Goal: Task Accomplishment & Management: Manage account settings

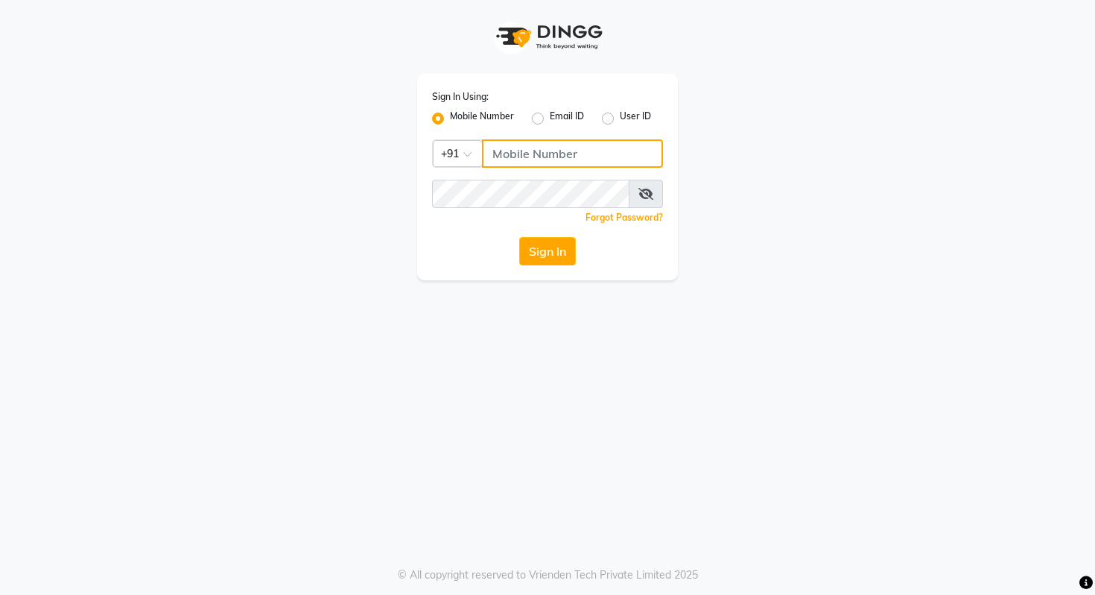
click at [525, 142] on input "Username" at bounding box center [572, 153] width 181 height 28
type input "9028992840"
click at [560, 248] on button "Sign In" at bounding box center [547, 251] width 57 height 28
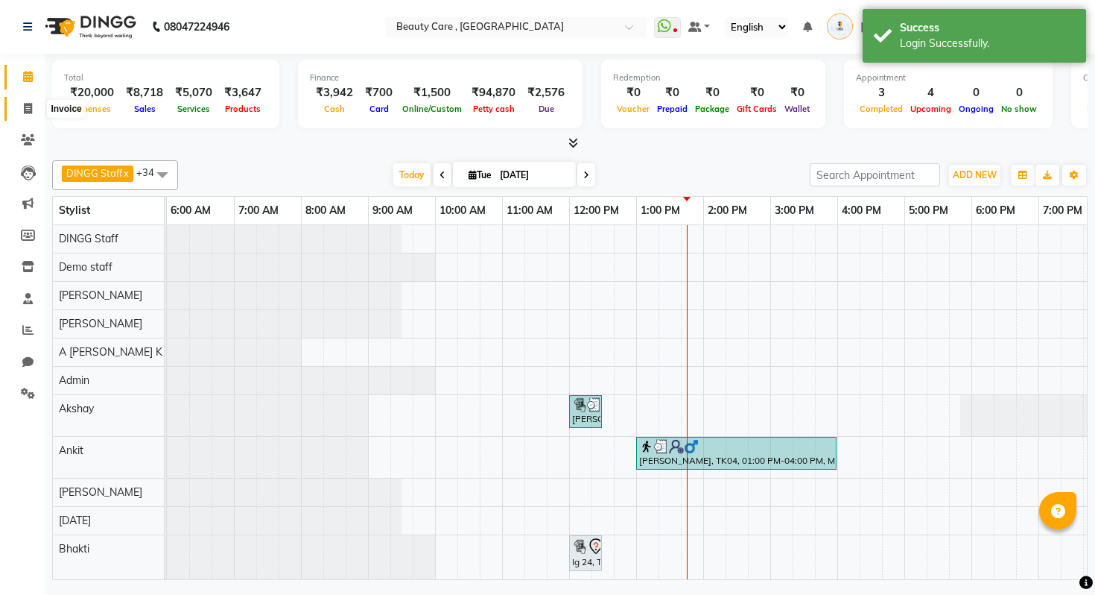
click at [20, 104] on span at bounding box center [28, 109] width 26 height 17
select select "service"
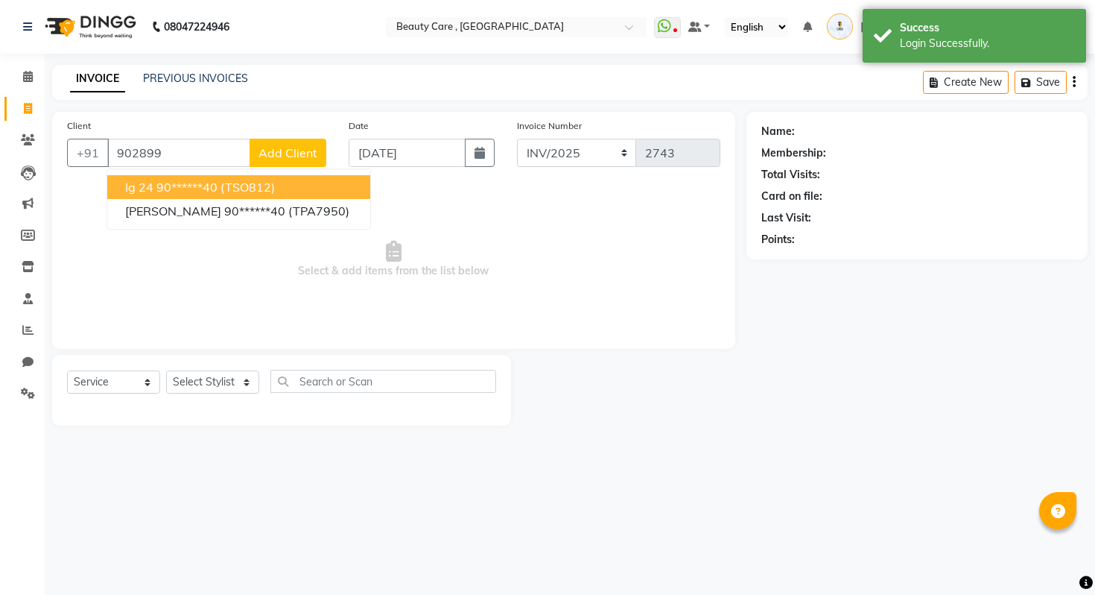
click at [196, 180] on ngb-highlight "90******40" at bounding box center [186, 187] width 61 height 15
type input "90******40"
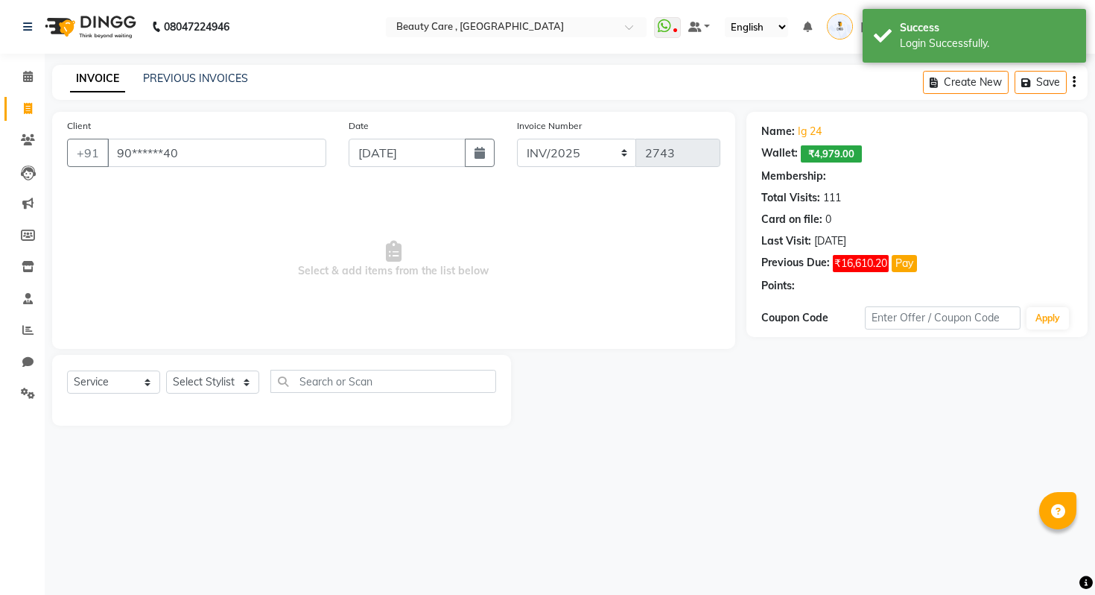
select select "4: Object"
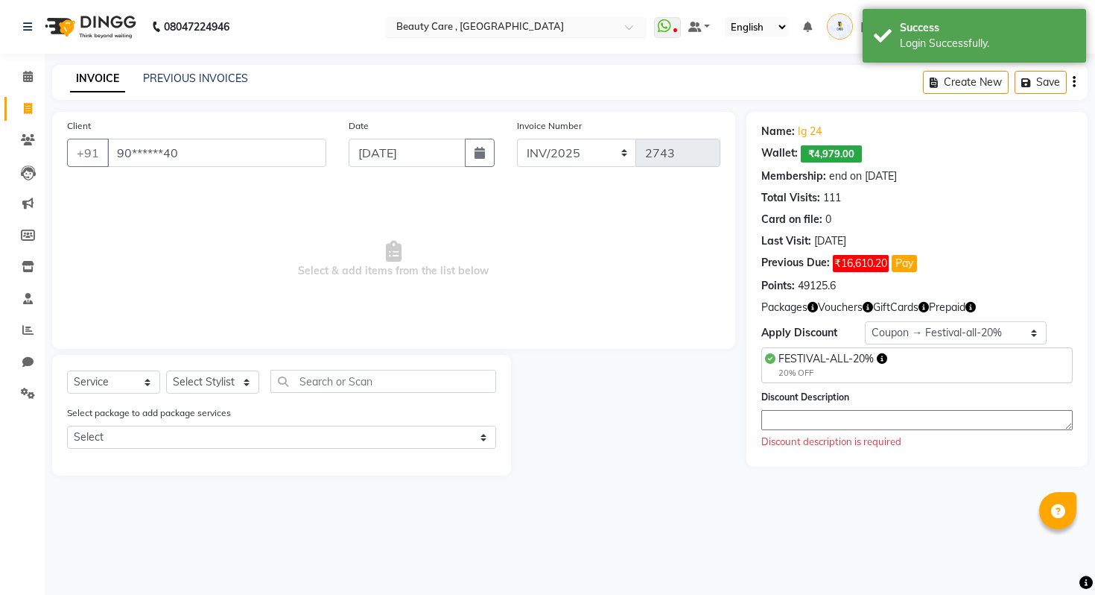
click at [610, 24] on input "text" at bounding box center [501, 28] width 216 height 15
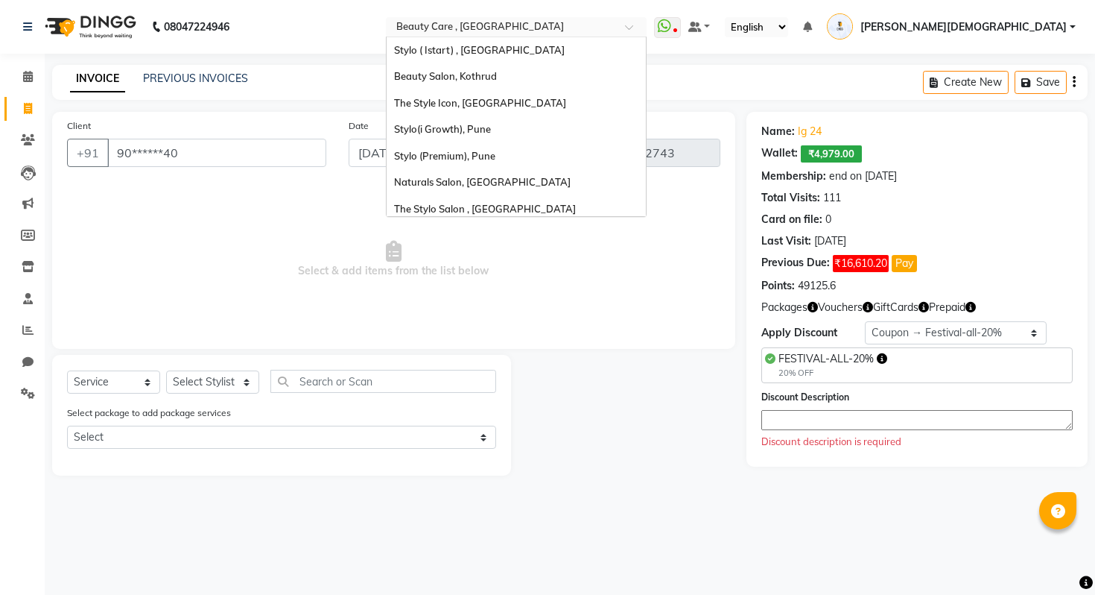
scroll to position [33, 0]
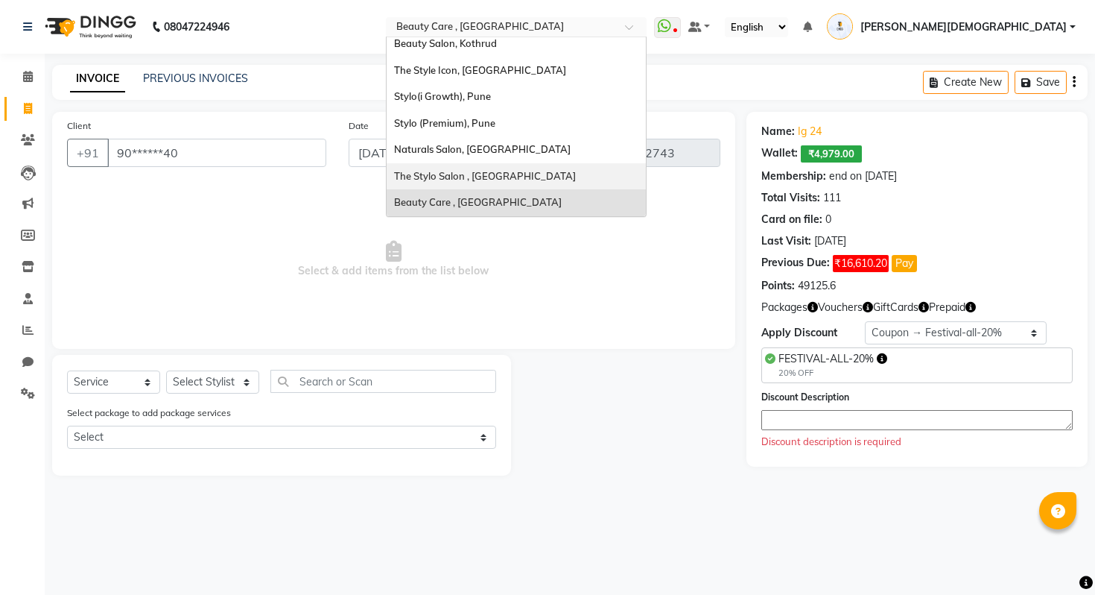
click at [576, 173] on span "The Stylo Salon , [GEOGRAPHIC_DATA]" at bounding box center [485, 176] width 182 height 12
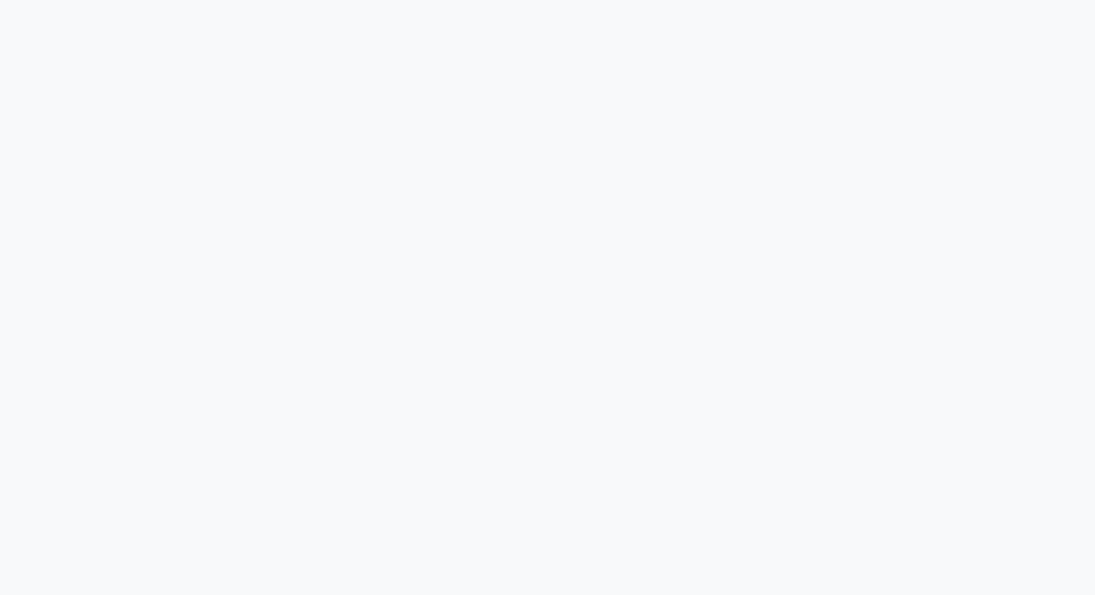
select select "3792"
select select "service"
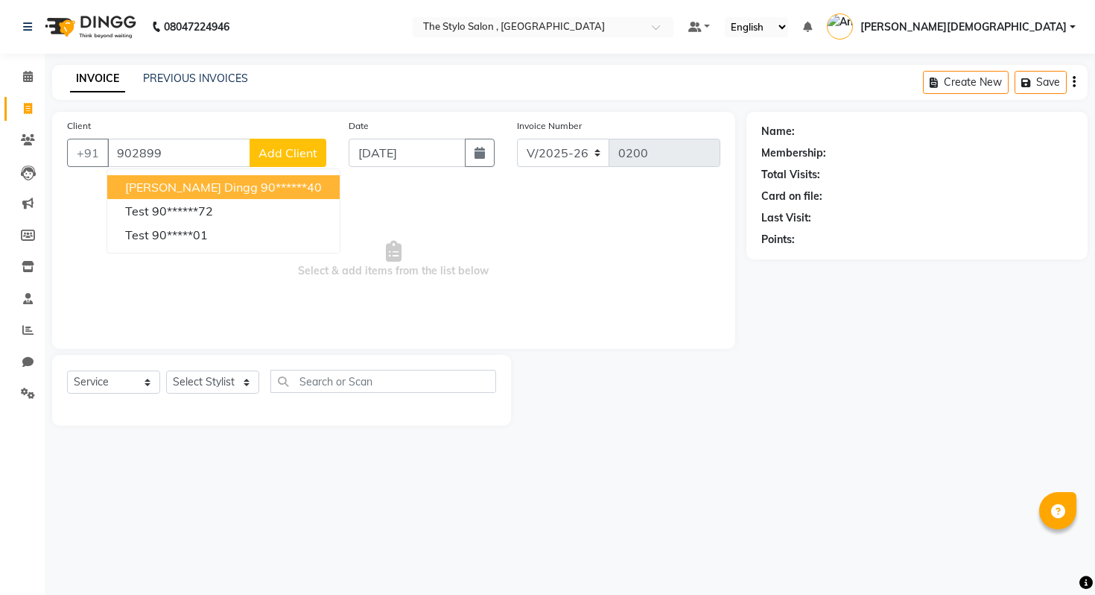
click at [261, 180] on ngb-highlight "90******40" at bounding box center [291, 187] width 61 height 15
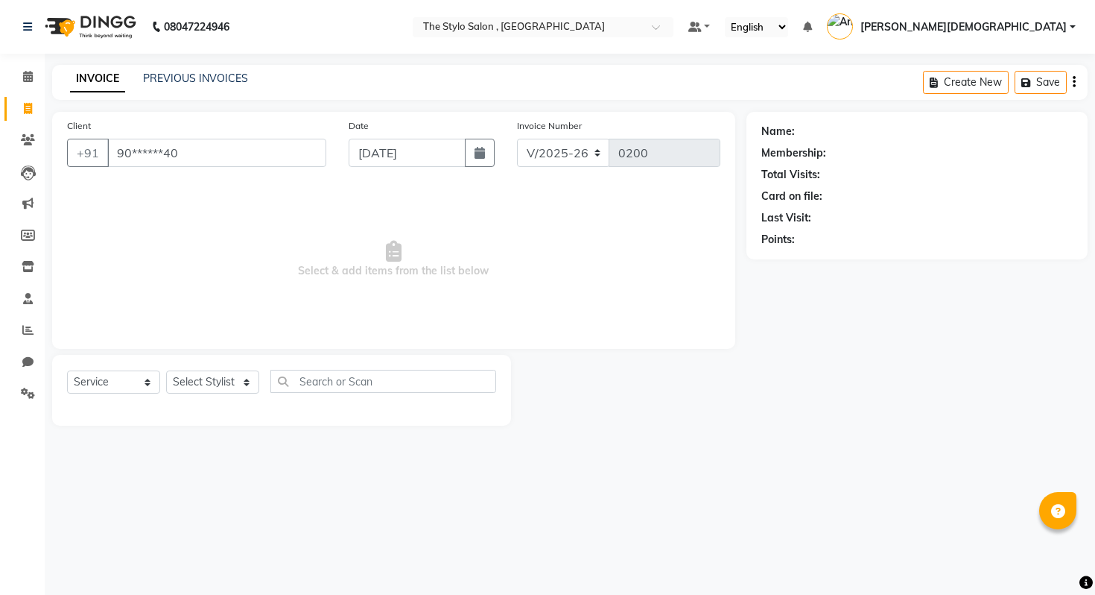
type input "90******40"
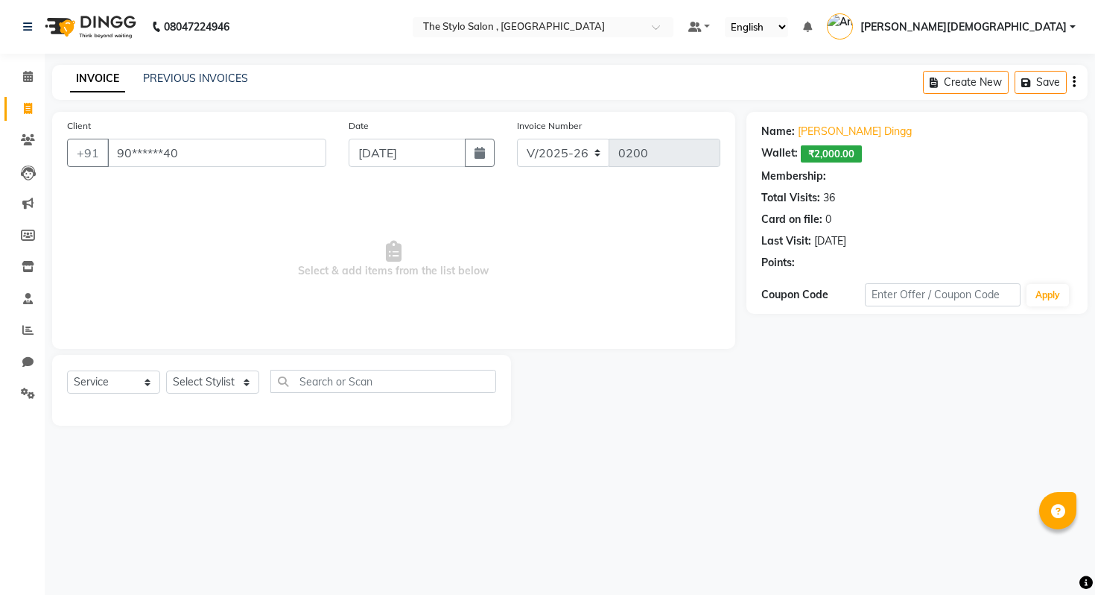
select select "1: Object"
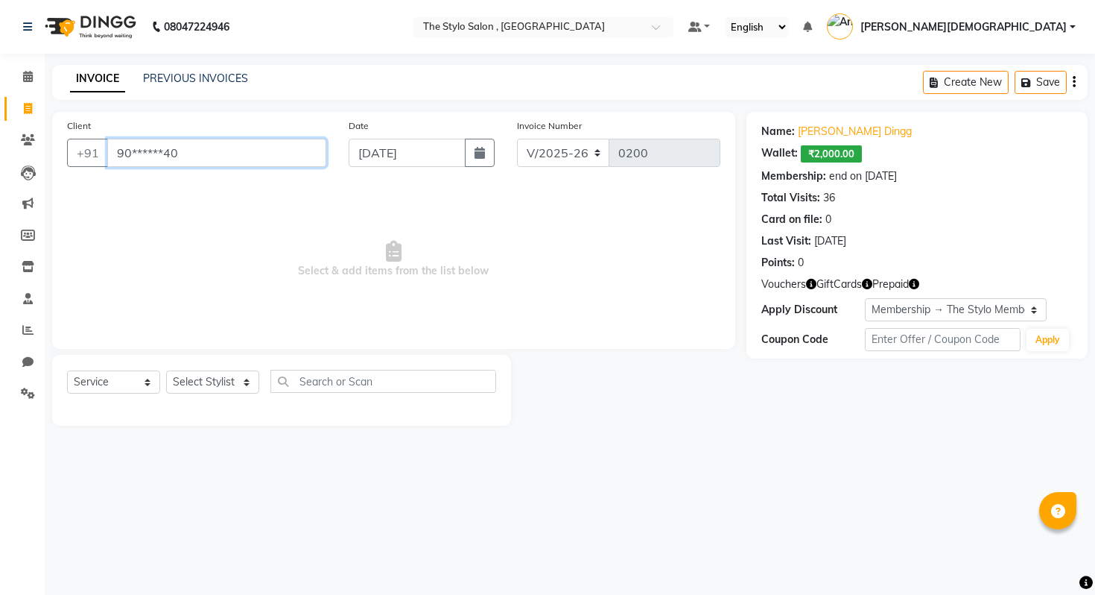
click at [197, 153] on input "90******40" at bounding box center [216, 153] width 219 height 28
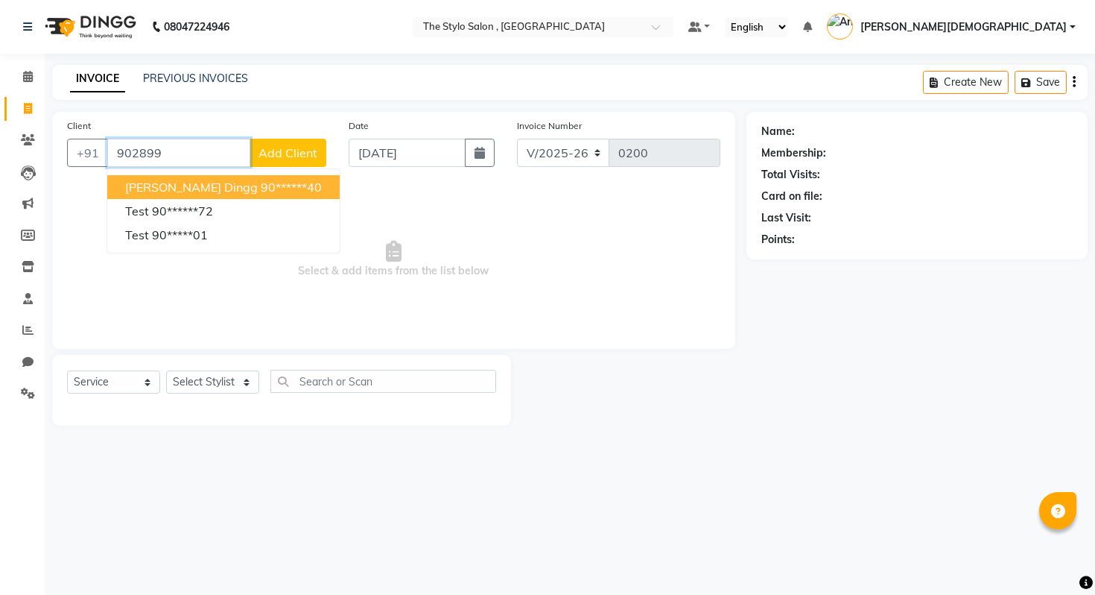
drag, startPoint x: 202, startPoint y: 162, endPoint x: 113, endPoint y: 162, distance: 88.7
click at [113, 162] on input "902899" at bounding box center [178, 153] width 143 height 28
type input "9"
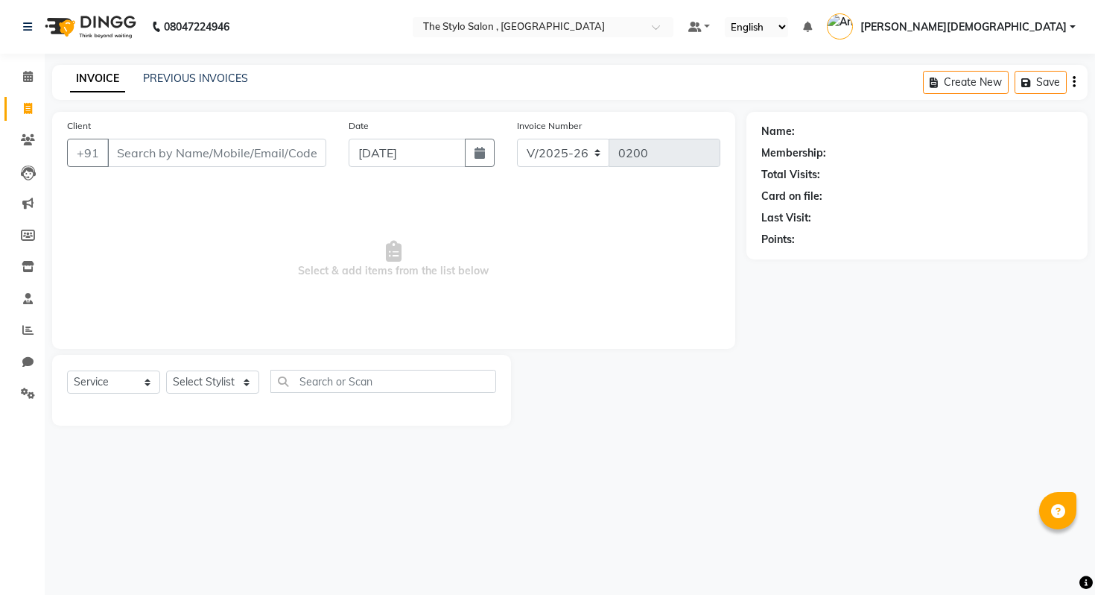
click at [385, 77] on div "INVOICE PREVIOUS INVOICES Create New Save" at bounding box center [570, 82] width 1036 height 35
click at [636, 26] on input "text" at bounding box center [528, 28] width 216 height 15
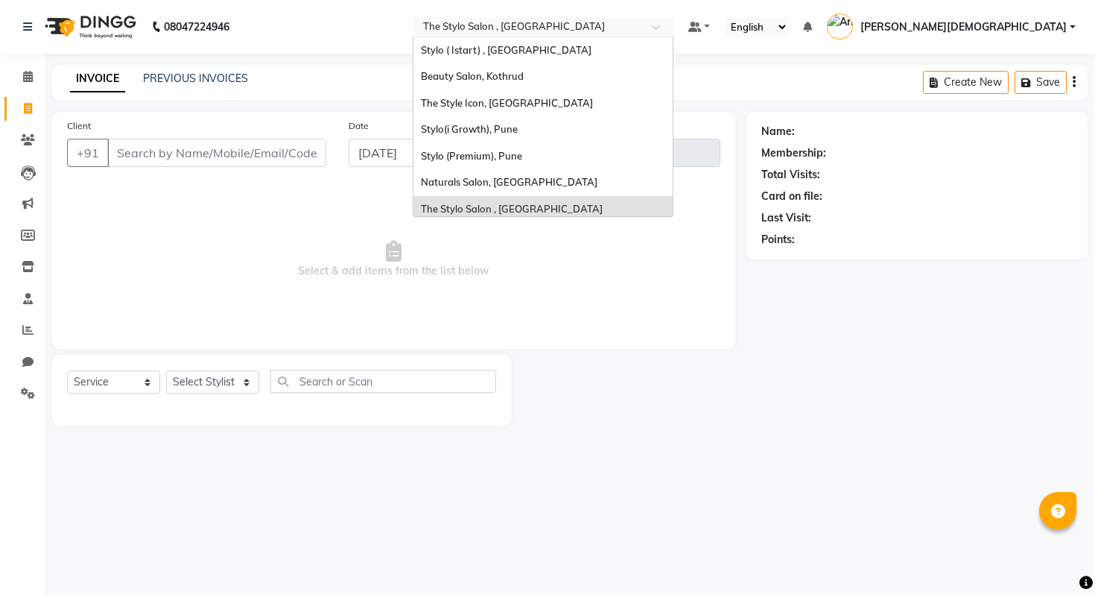
scroll to position [33, 0]
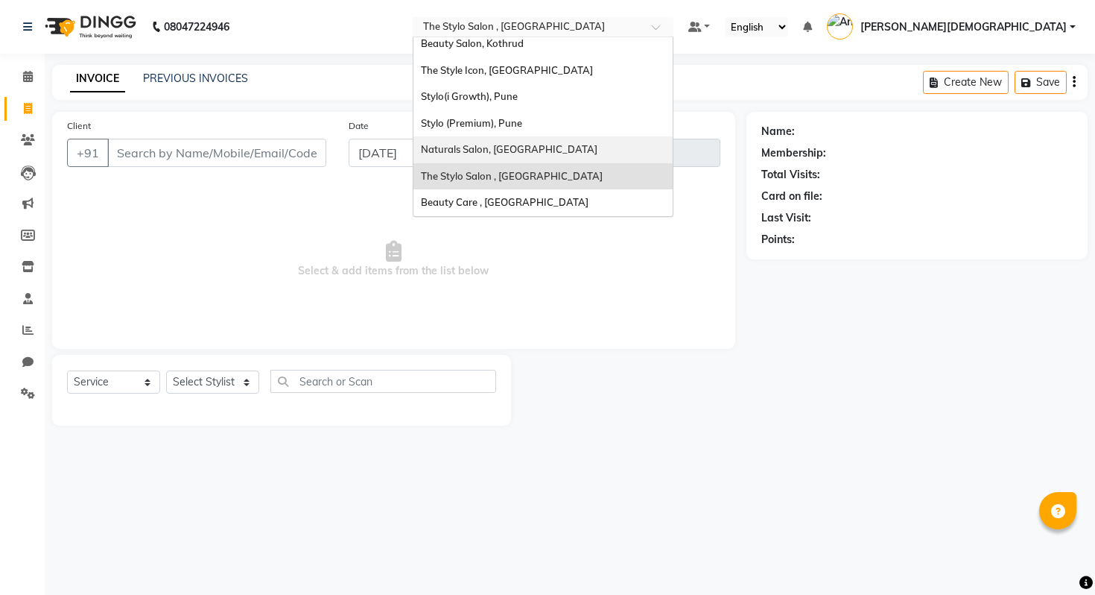
click at [598, 150] on span "Naturals Salon, [GEOGRAPHIC_DATA]" at bounding box center [509, 149] width 177 height 12
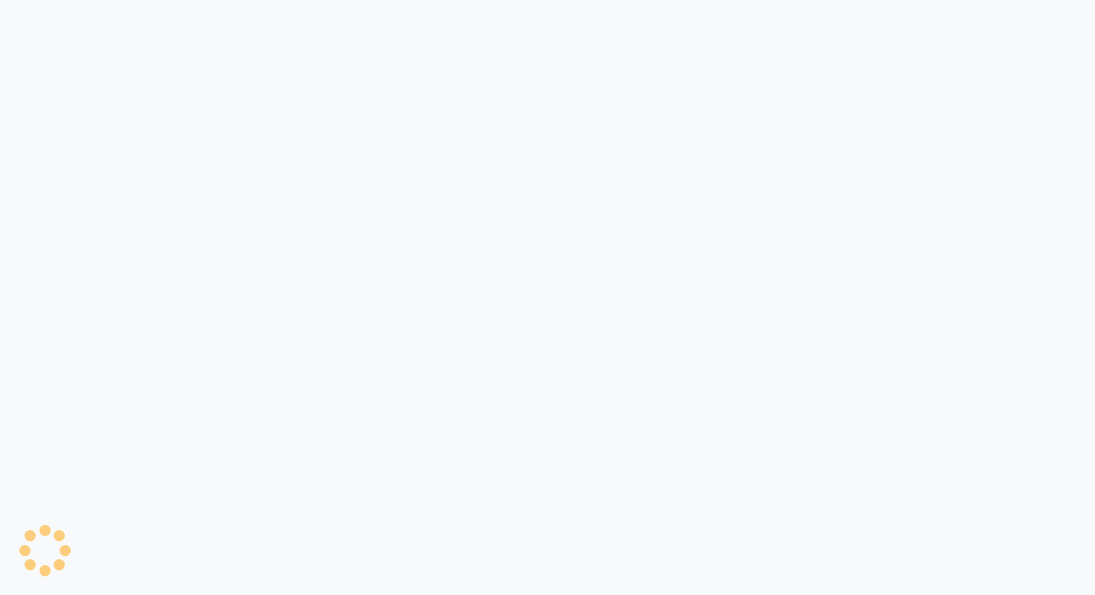
select select "7520"
select select "service"
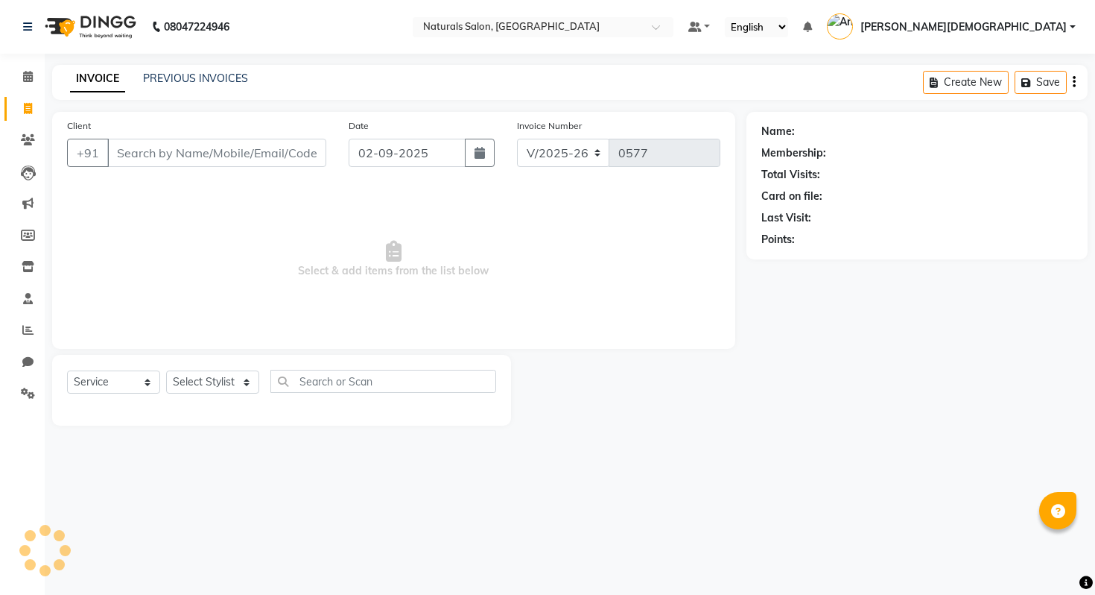
click at [221, 148] on input "Client" at bounding box center [216, 153] width 219 height 28
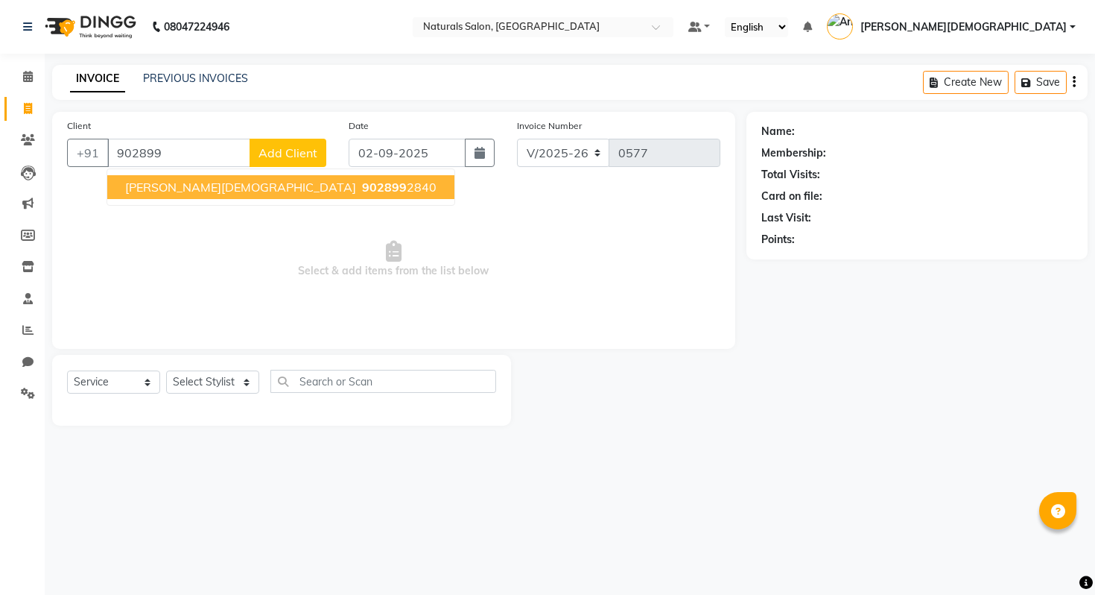
click at [362, 192] on span "902899" at bounding box center [384, 187] width 45 height 15
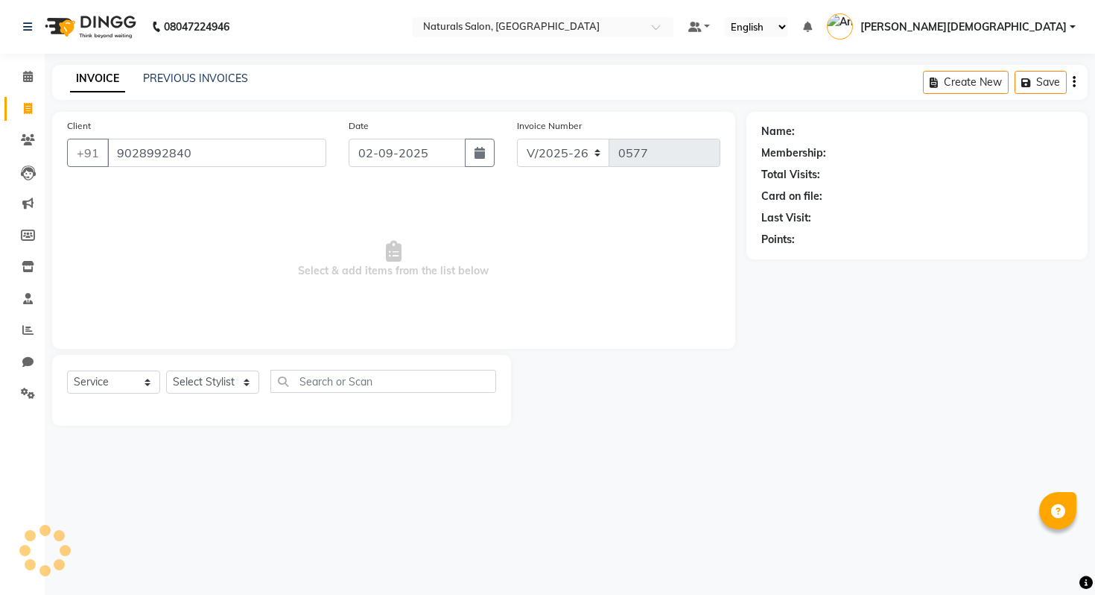
type input "9028992840"
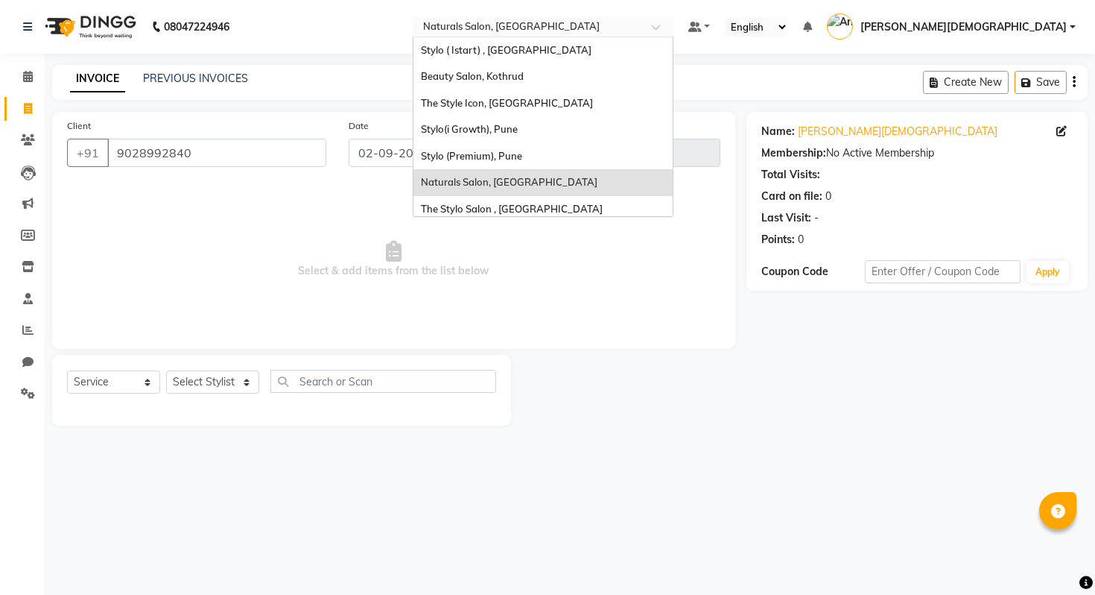
click at [600, 19] on div "× Naturals Salon, Gopalapuram" at bounding box center [511, 26] width 177 height 15
click at [522, 154] on span "Stylo (Premium), Pune" at bounding box center [471, 156] width 101 height 12
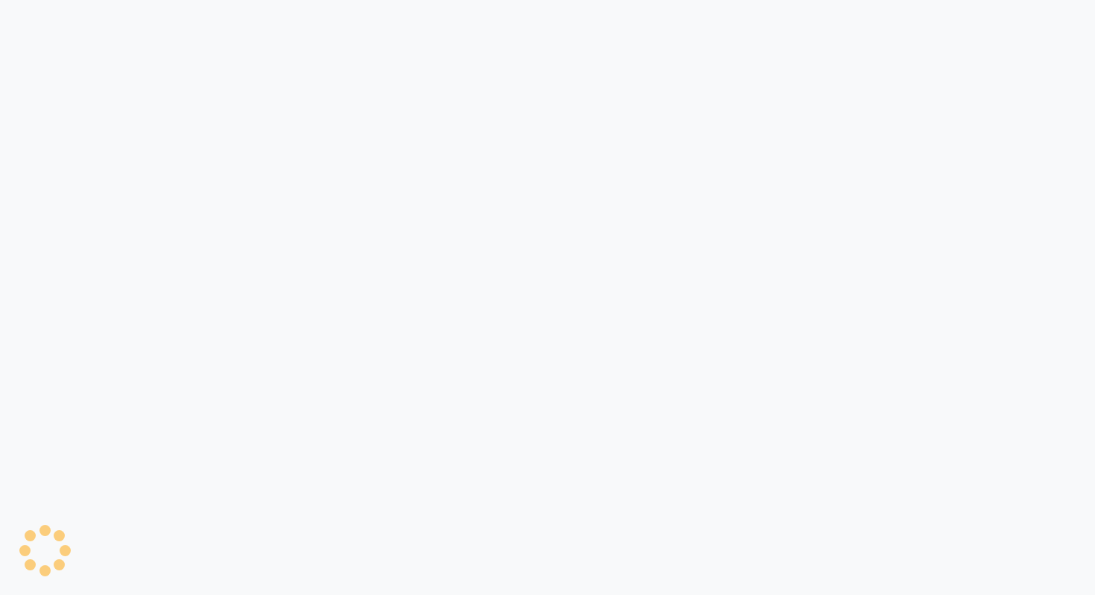
select select "service"
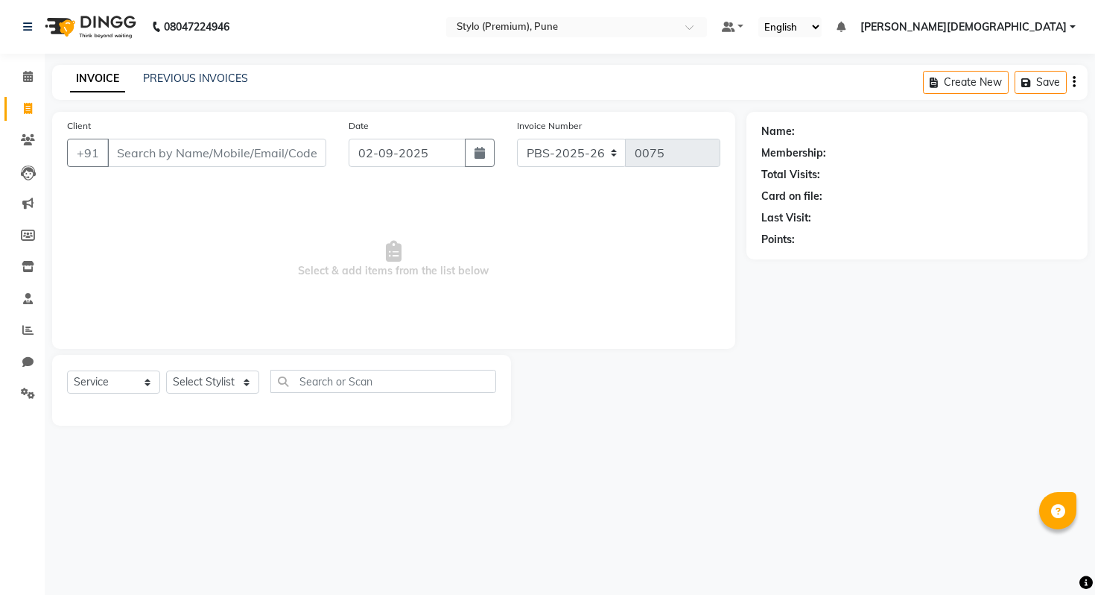
click at [230, 157] on input "Client" at bounding box center [216, 153] width 219 height 28
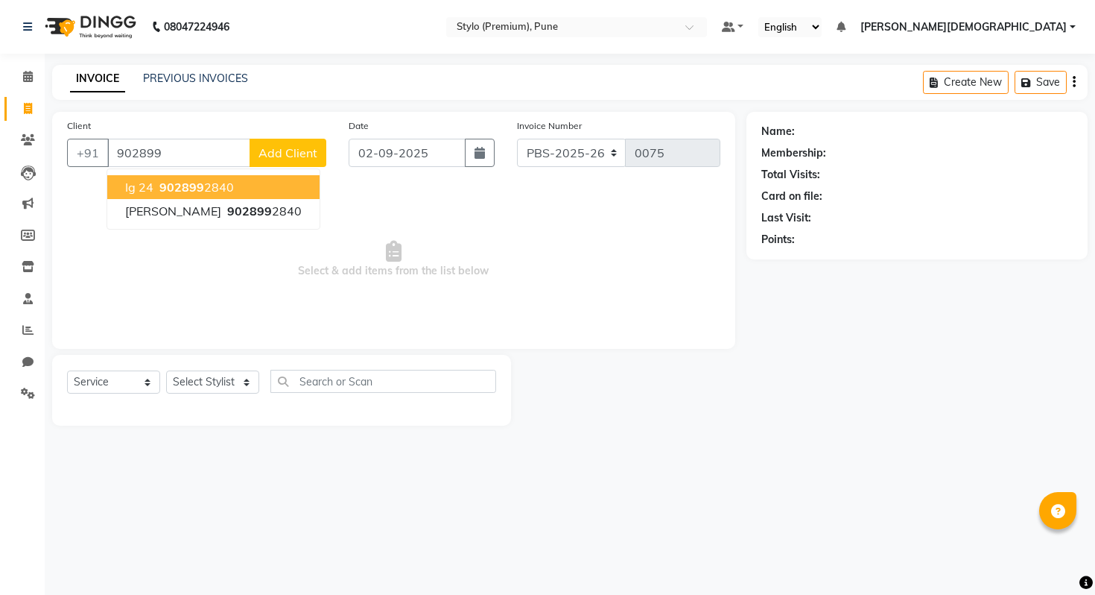
click at [209, 183] on ngb-highlight "902899 2840" at bounding box center [195, 187] width 78 height 15
type input "9028992840"
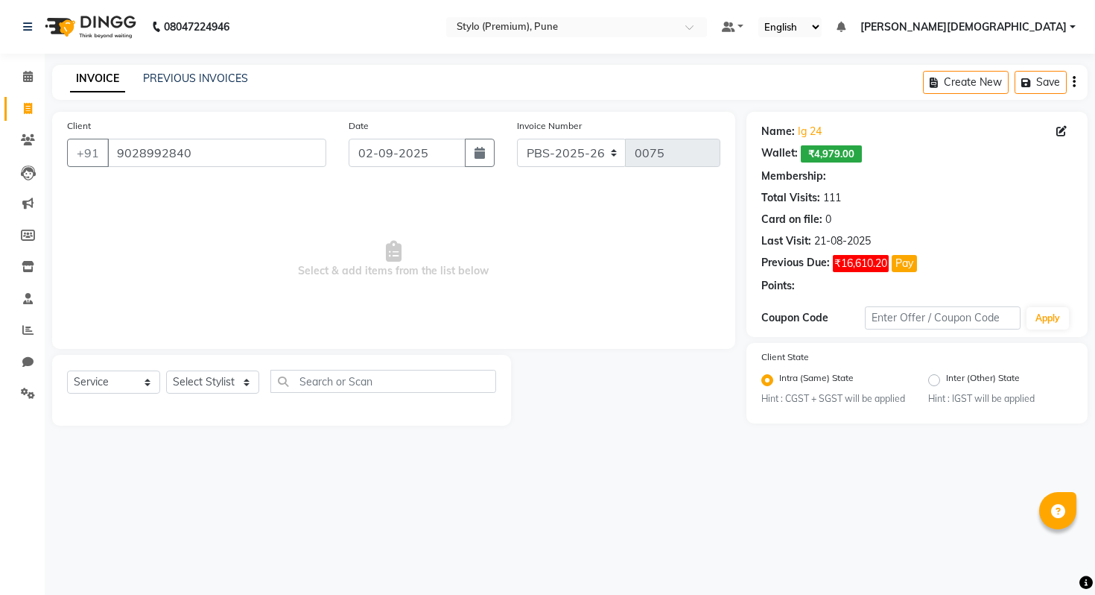
select select "2: Object"
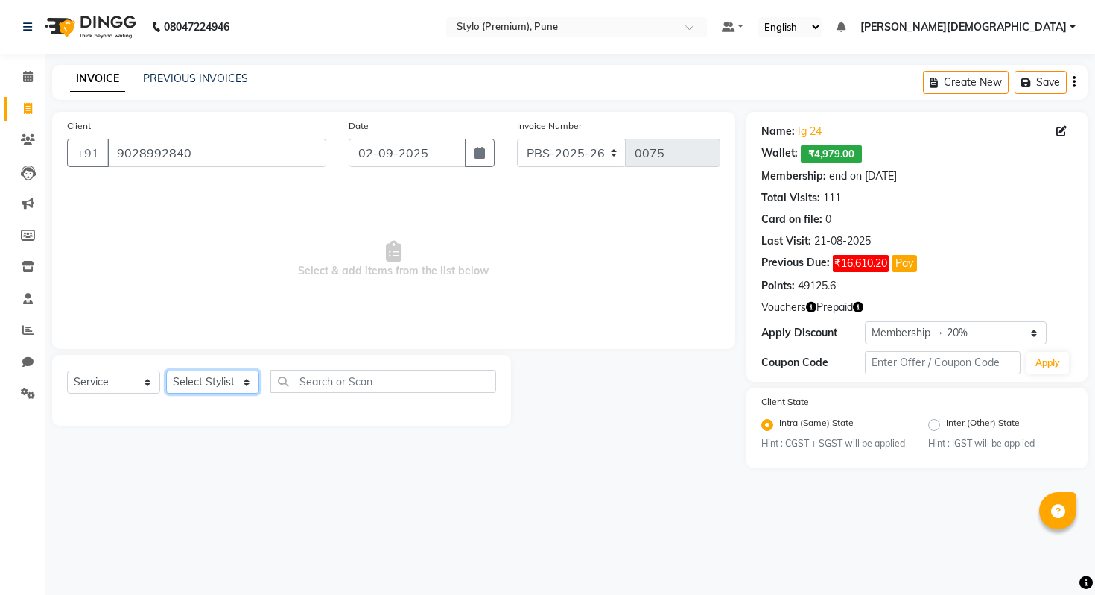
click at [183, 385] on select "Select Stylist Amank Aru Demo Looks Dipen kk Divya Divyani Gupshup demo Play Sa…" at bounding box center [212, 381] width 93 height 23
select select "90284"
click at [166, 370] on select "Select Stylist Amank Aru Demo Looks Dipen kk Divya Divyani Gupshup demo Play Sa…" at bounding box center [212, 381] width 93 height 23
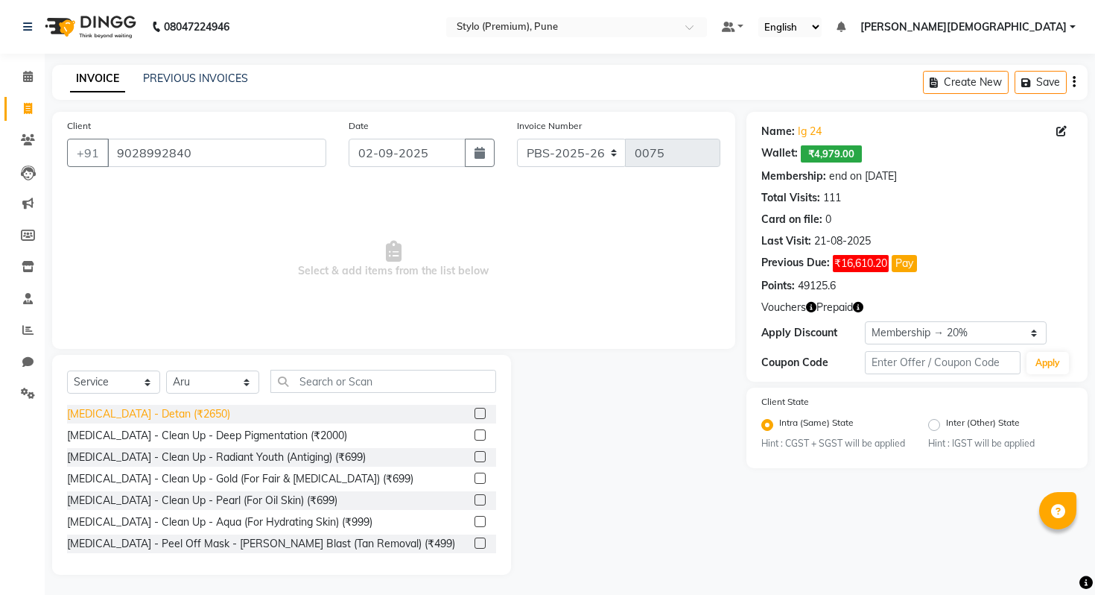
click at [147, 416] on div "Skin Care - Detan (₹2650)" at bounding box center [148, 414] width 163 height 16
checkbox input "false"
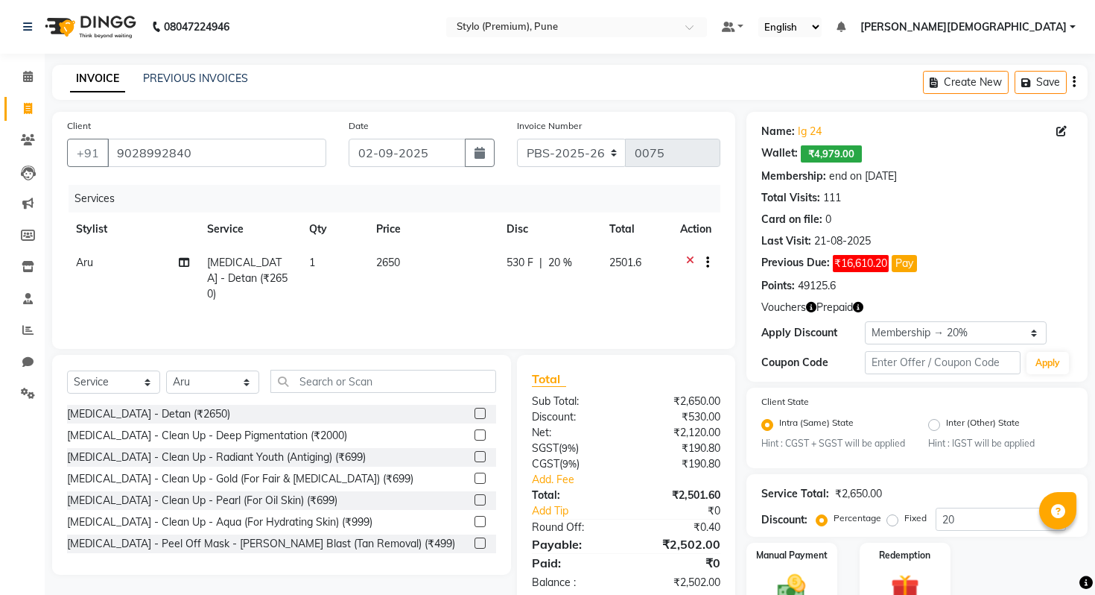
scroll to position [87, 0]
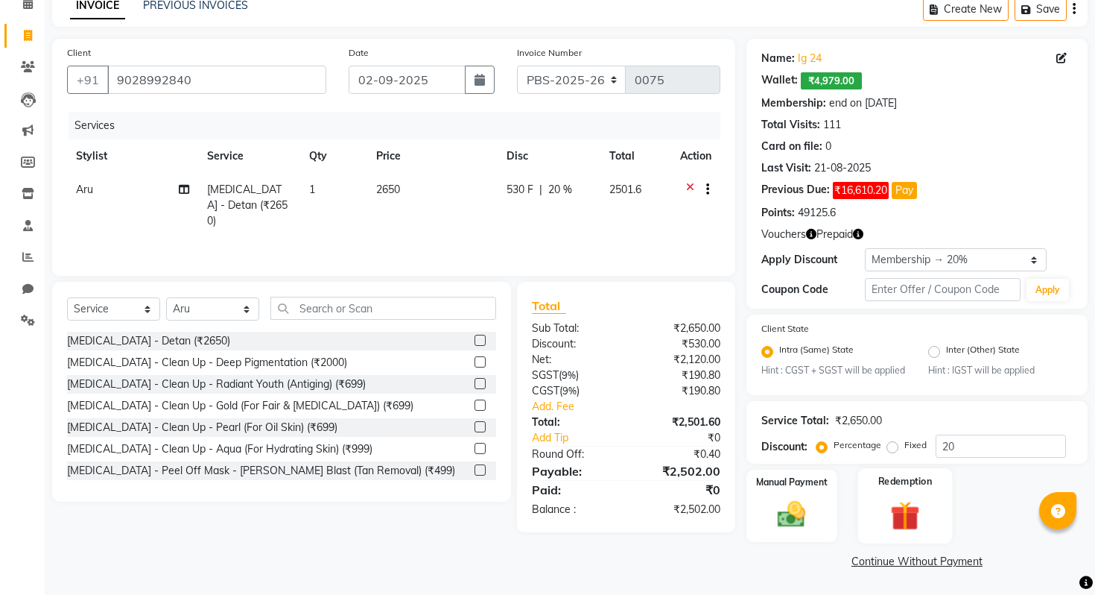
click at [882, 501] on img at bounding box center [906, 516] width 48 height 37
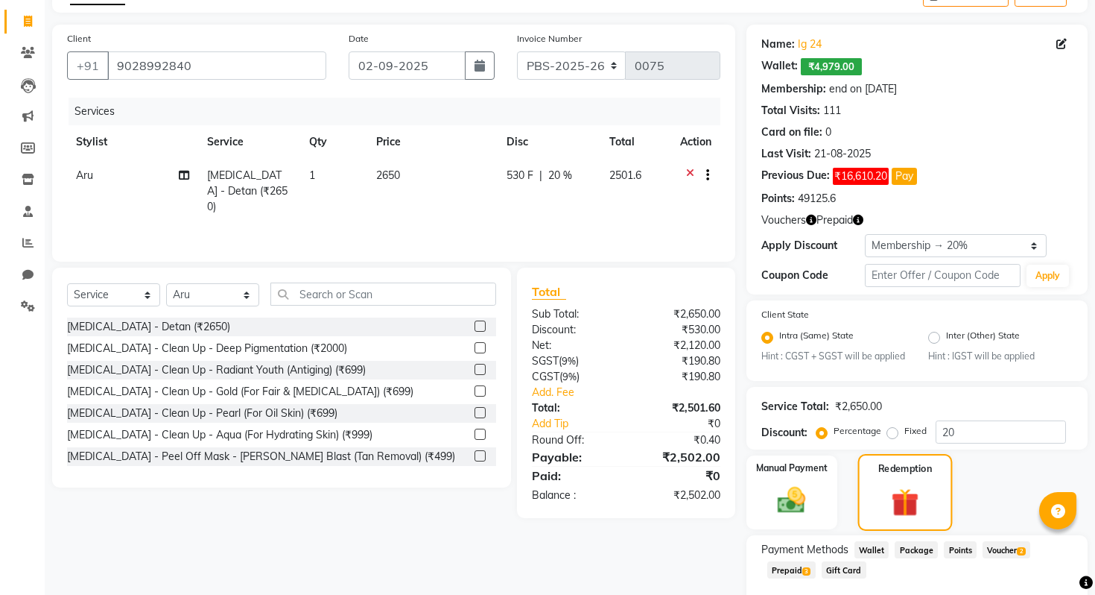
scroll to position [183, 0]
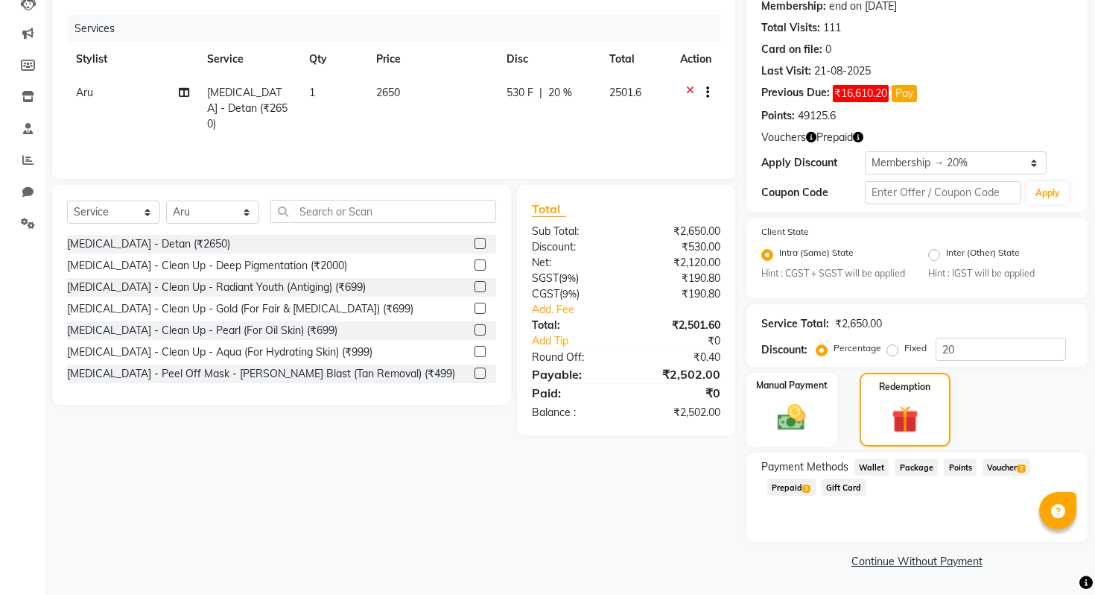
click at [873, 469] on span "Wallet" at bounding box center [872, 466] width 35 height 17
click at [874, 465] on span "Wallet" at bounding box center [872, 466] width 35 height 17
click at [902, 469] on span "Package" at bounding box center [916, 466] width 43 height 17
click at [858, 473] on span "Wallet" at bounding box center [872, 466] width 35 height 17
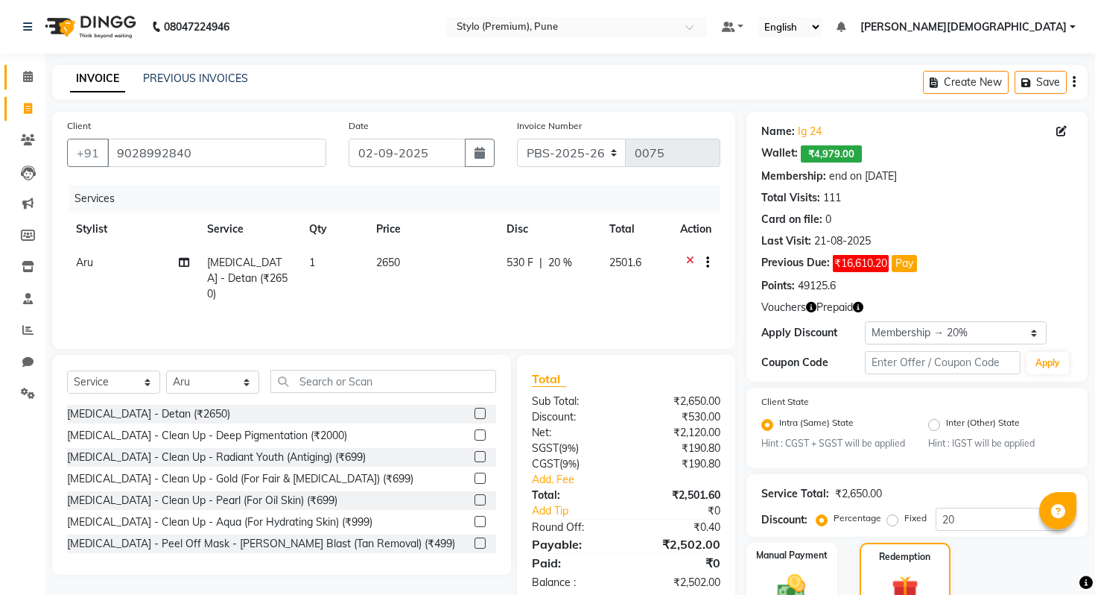
click at [19, 83] on span at bounding box center [28, 77] width 26 height 17
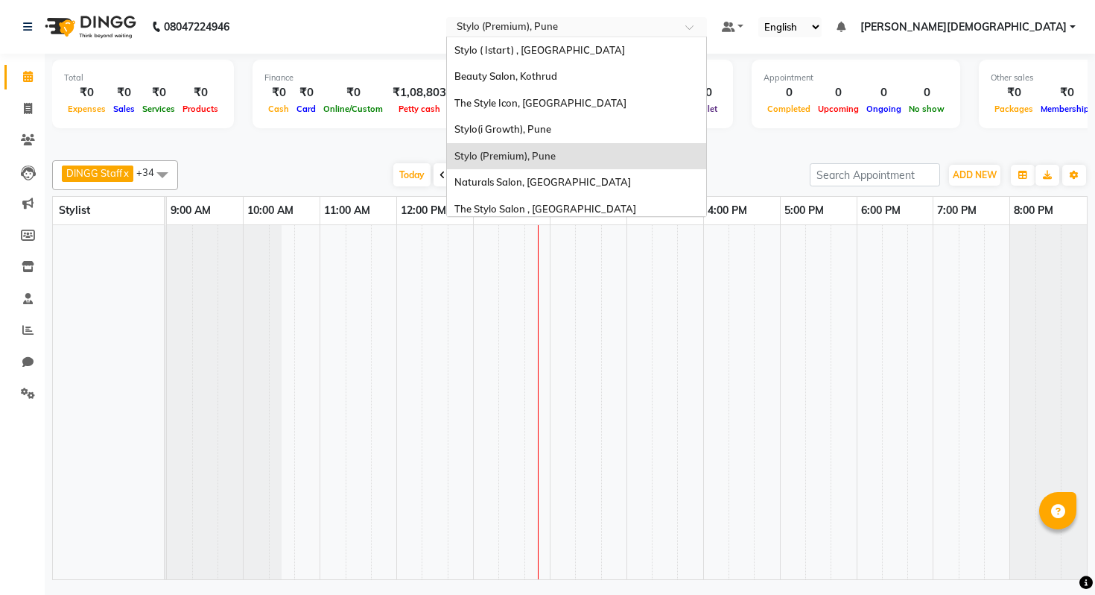
click at [670, 31] on input "text" at bounding box center [562, 28] width 216 height 15
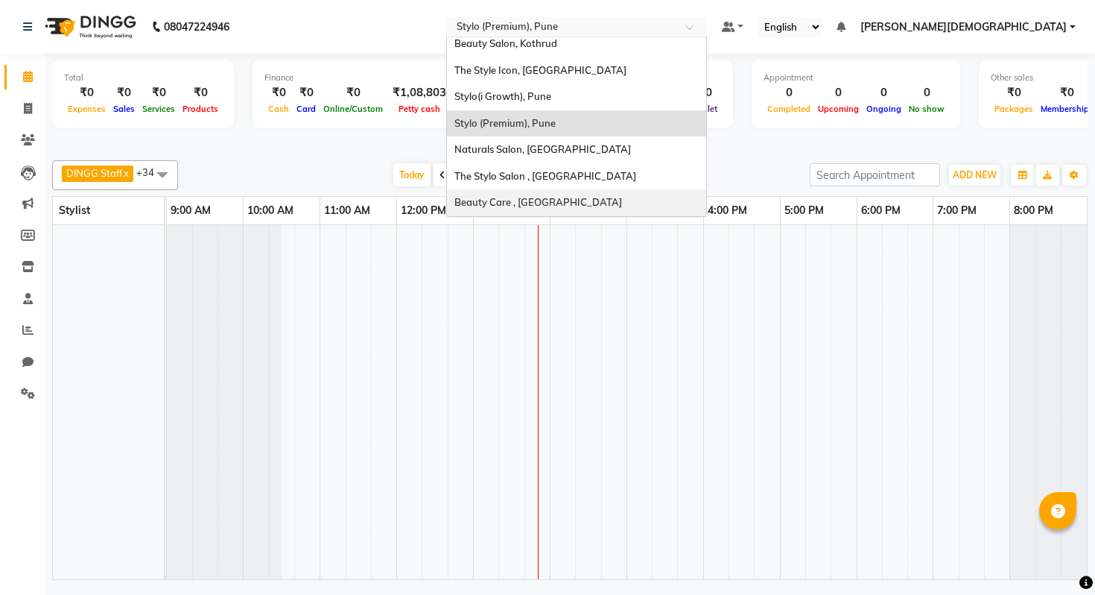
click at [622, 200] on span "Beauty Care , [GEOGRAPHIC_DATA]" at bounding box center [539, 202] width 168 height 12
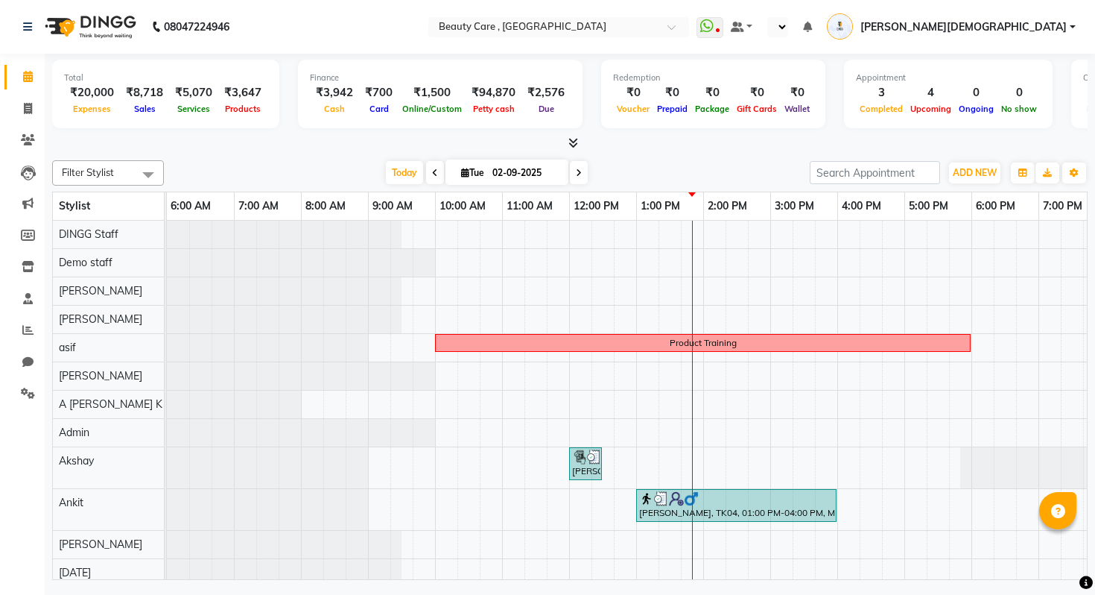
click at [15, 408] on li "Settings" at bounding box center [22, 394] width 45 height 32
select select "en"
click at [19, 399] on span at bounding box center [28, 393] width 26 height 17
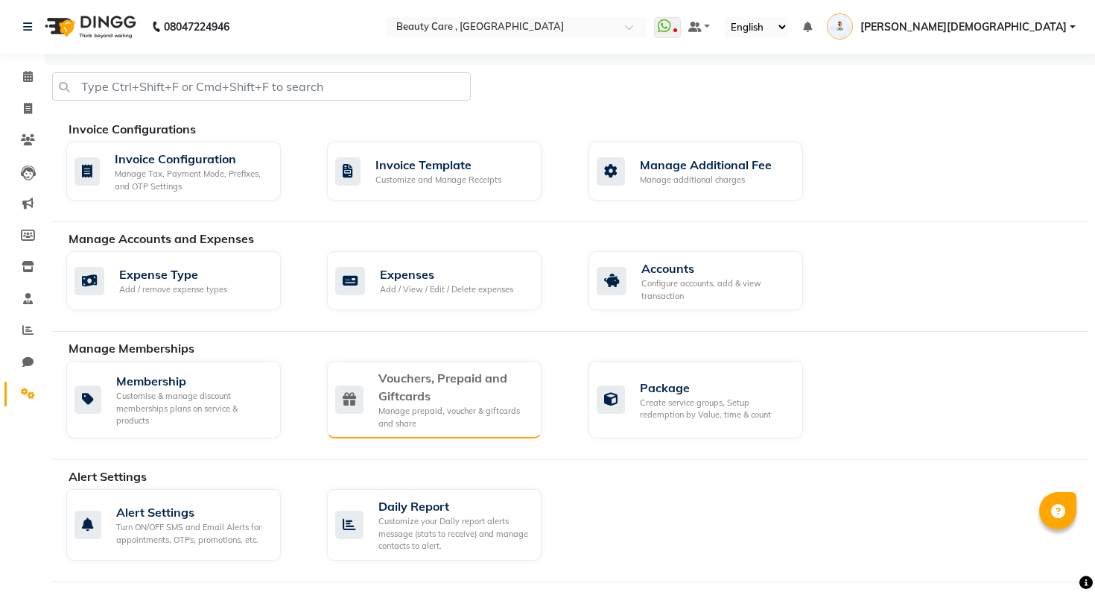
scroll to position [216, 0]
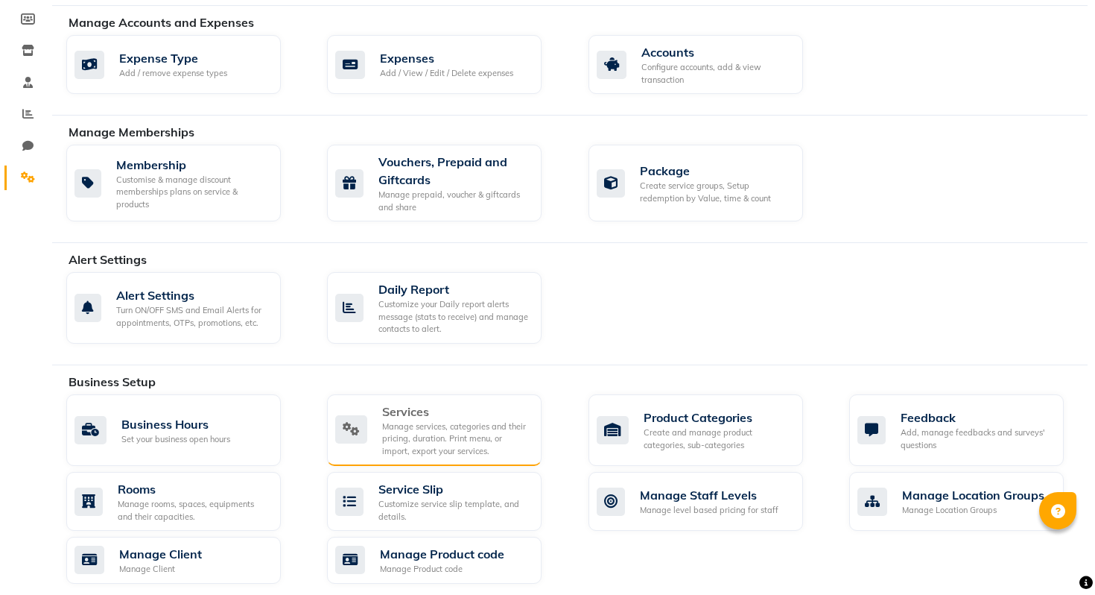
click at [441, 445] on div "Manage services, categories and their pricing, duration. Print menu, or import,…" at bounding box center [456, 438] width 148 height 37
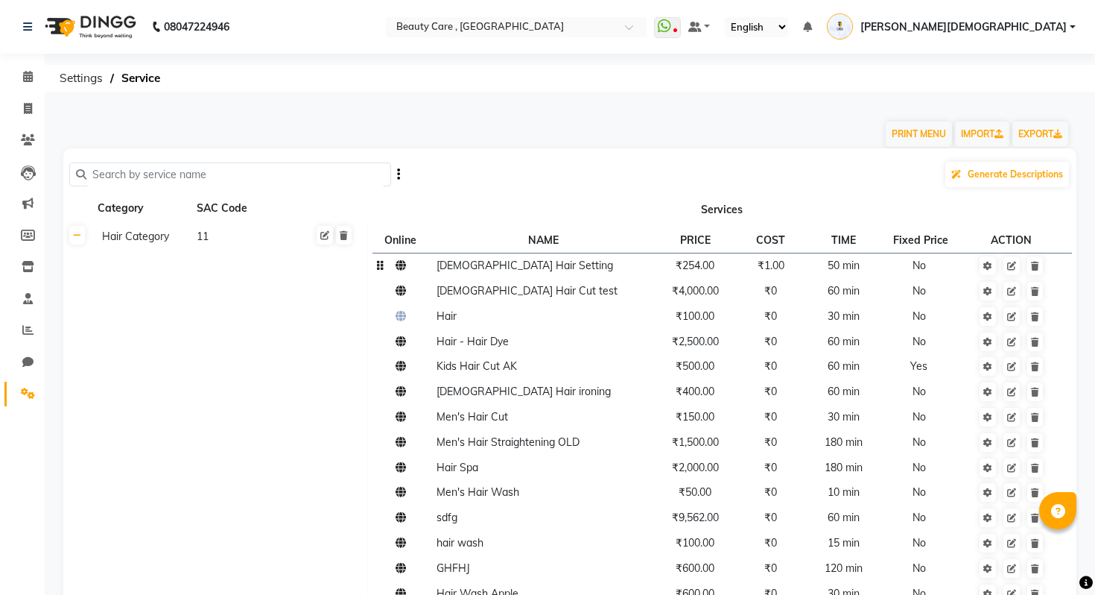
click at [695, 272] on td "₹254.00" at bounding box center [696, 265] width 80 height 25
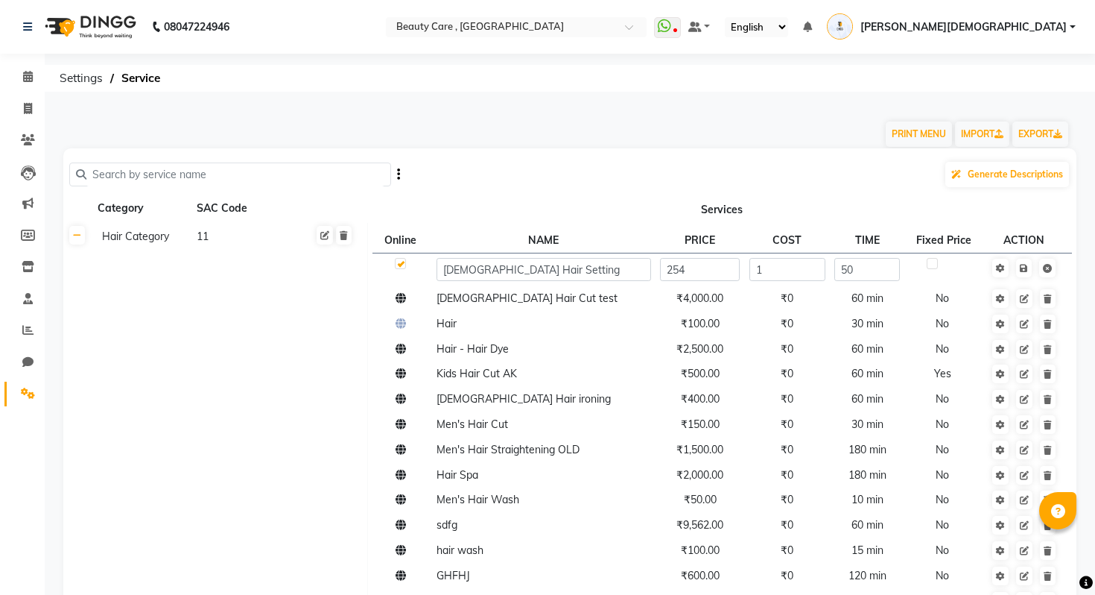
click at [935, 266] on label at bounding box center [932, 263] width 11 height 11
click at [935, 266] on input "checkbox" at bounding box center [932, 264] width 10 height 10
checkbox input "true"
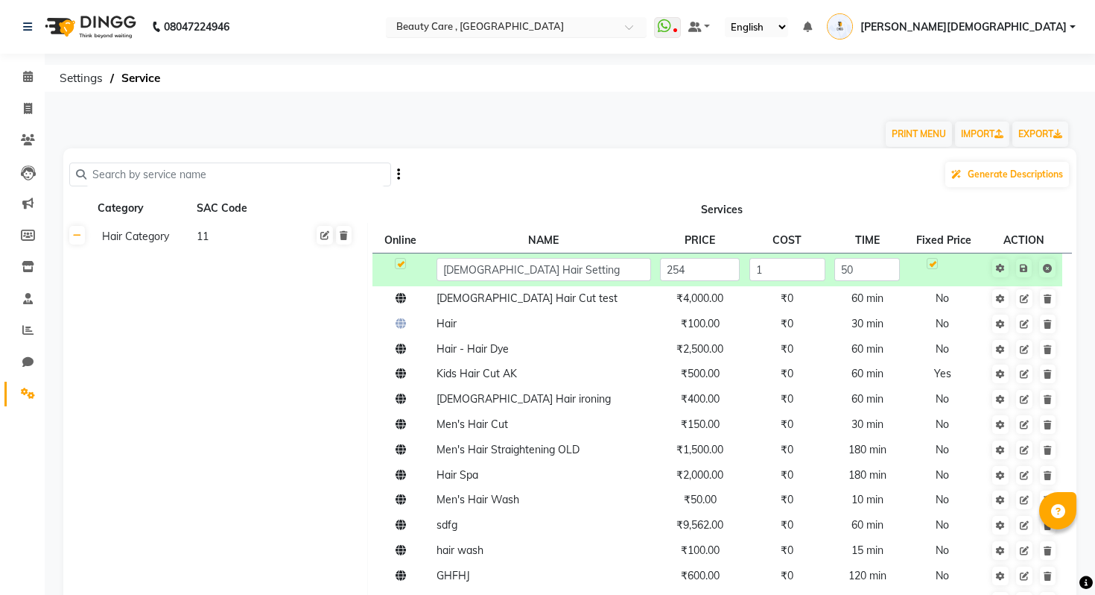
click at [610, 25] on input "text" at bounding box center [501, 28] width 216 height 15
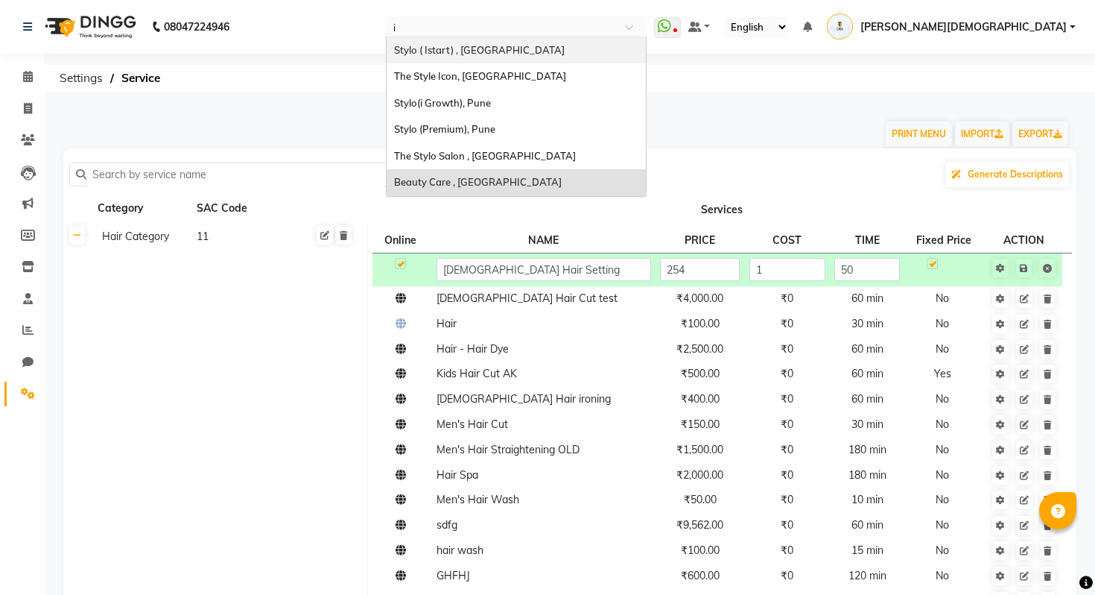
type input "is"
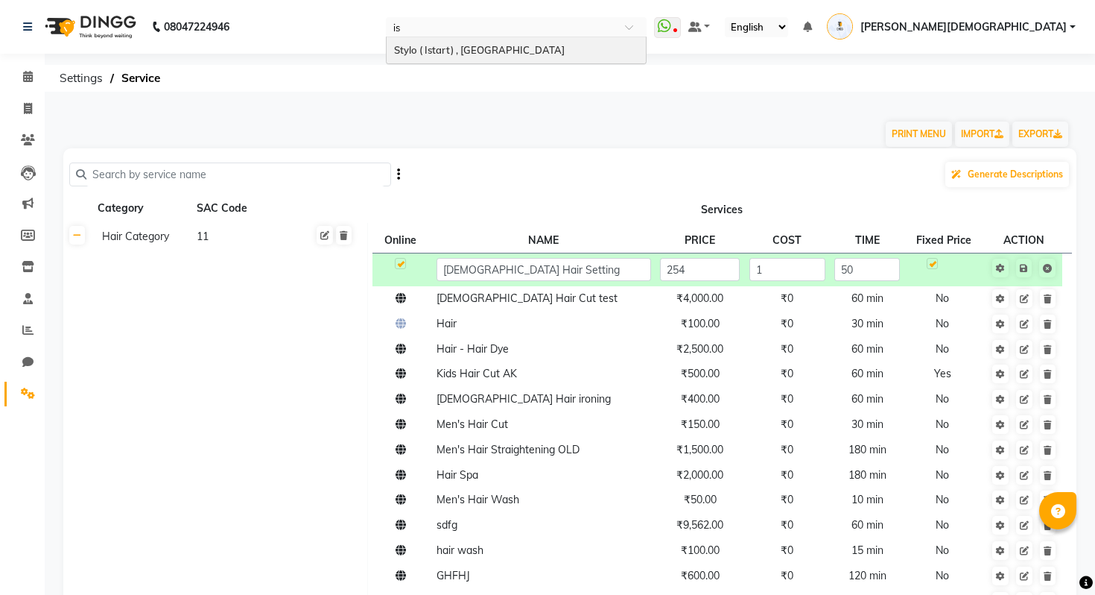
click at [565, 48] on span "Stylo ( Istart) , Pune" at bounding box center [479, 50] width 171 height 12
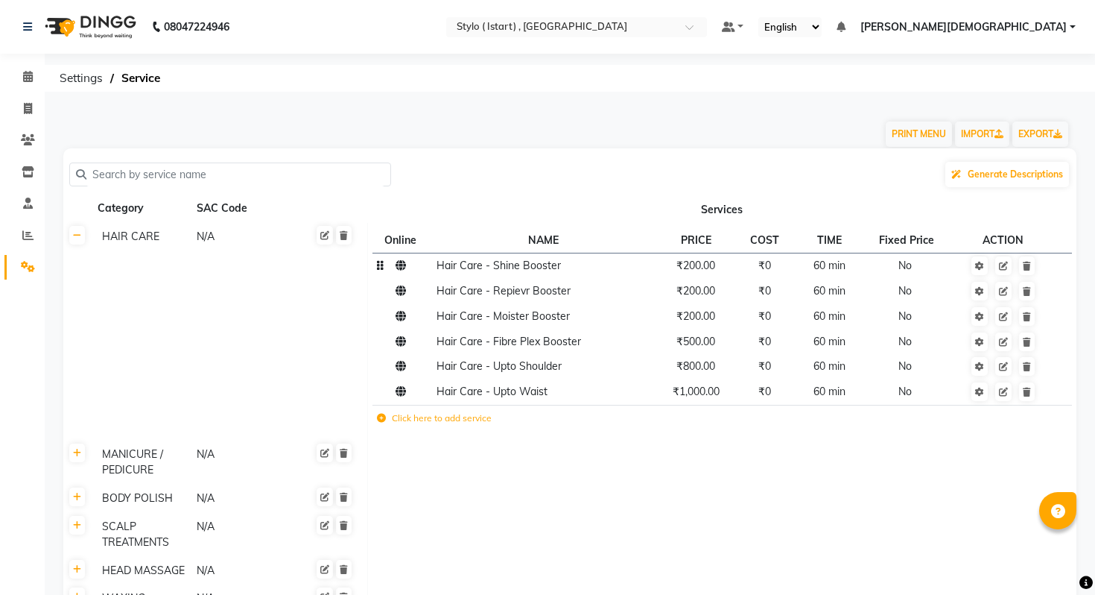
click at [505, 270] on span "Hair Care - Shine Booster" at bounding box center [499, 265] width 124 height 13
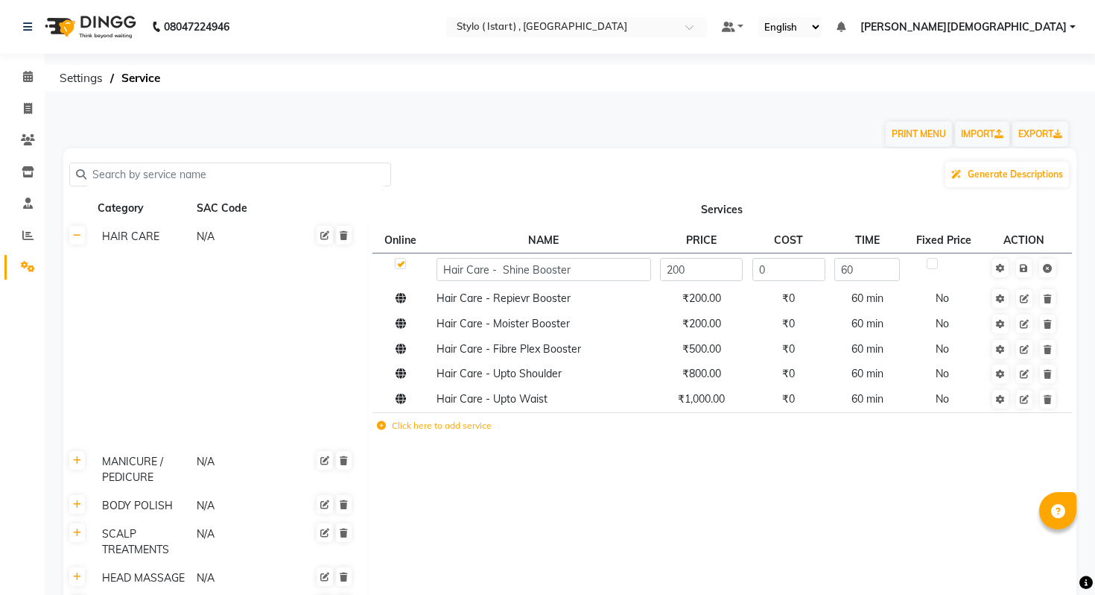
click at [937, 271] on td at bounding box center [946, 269] width 82 height 33
click at [937, 267] on label at bounding box center [932, 263] width 11 height 11
click at [937, 267] on input "checkbox" at bounding box center [932, 264] width 10 height 10
checkbox input "true"
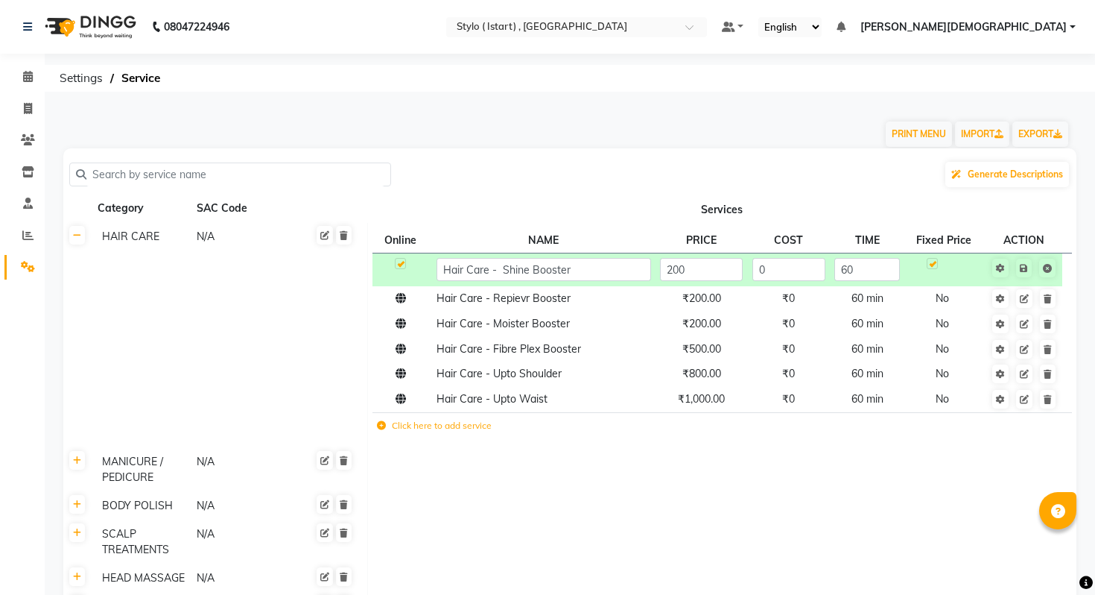
click at [29, 162] on link "Inventory" at bounding box center [22, 172] width 36 height 25
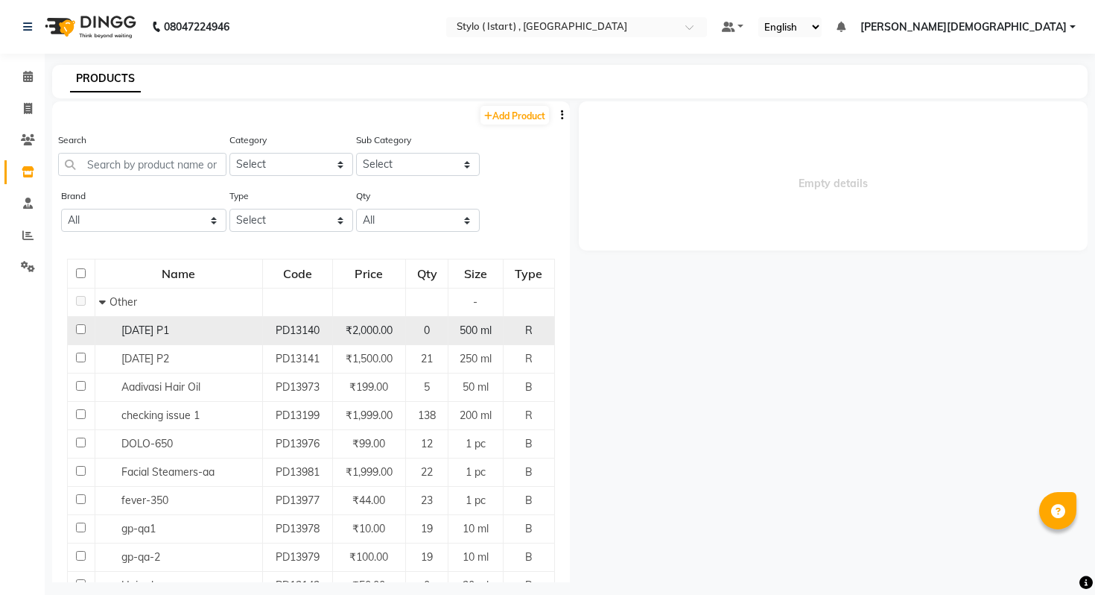
click at [334, 334] on td "₹2,000.00" at bounding box center [369, 331] width 74 height 28
click at [176, 321] on td "10 June P1" at bounding box center [179, 331] width 168 height 28
click at [169, 335] on span "10 June P1" at bounding box center [145, 329] width 48 height 13
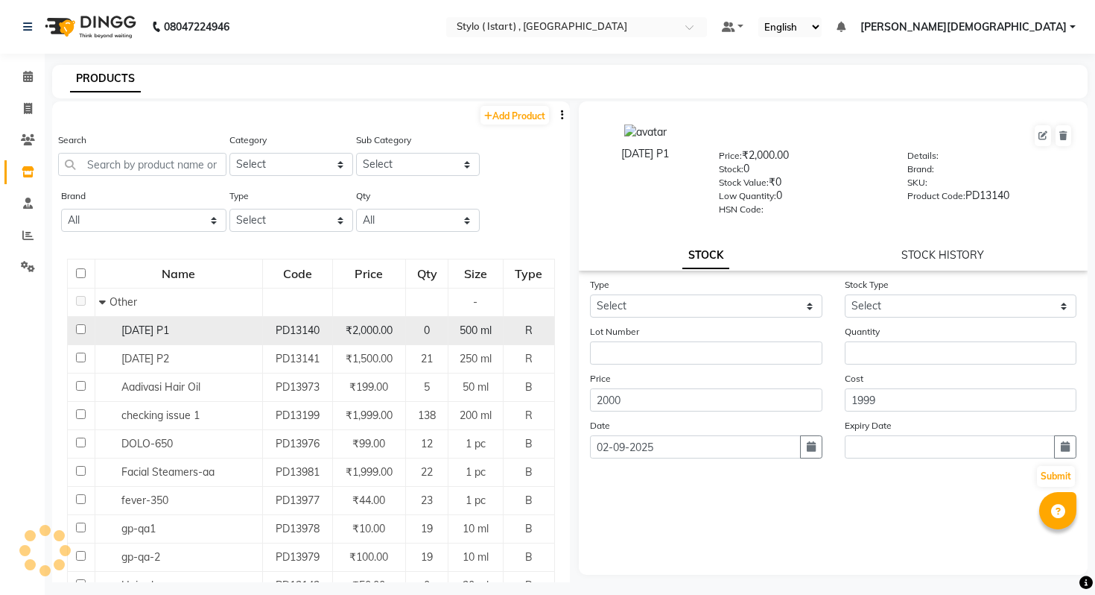
click at [169, 335] on span "10 June P1" at bounding box center [145, 329] width 48 height 13
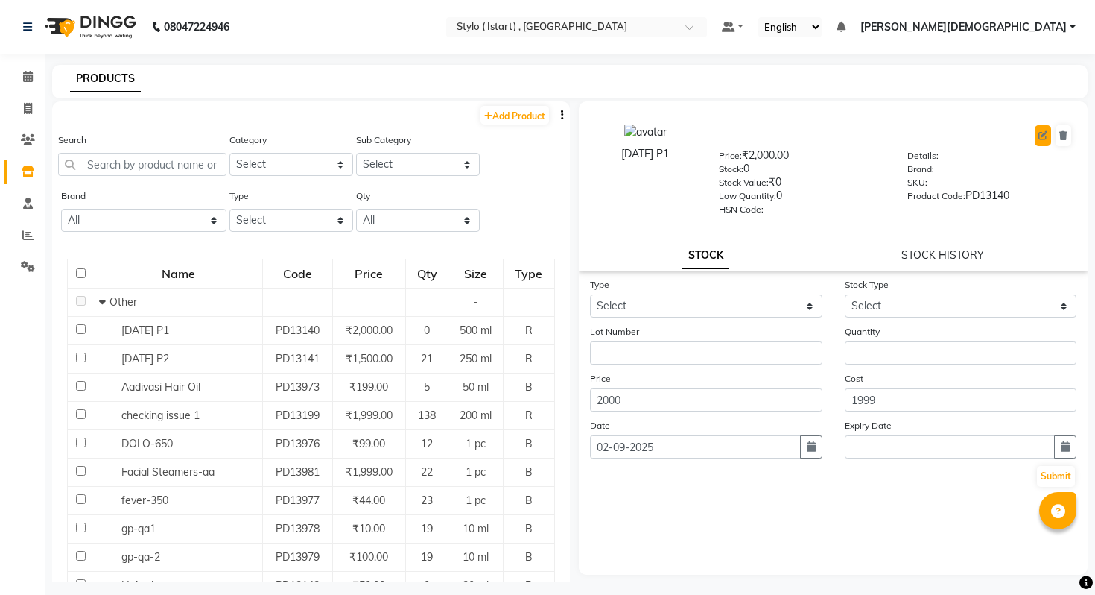
click at [1043, 134] on icon at bounding box center [1043, 135] width 9 height 9
select select "R"
select select "true"
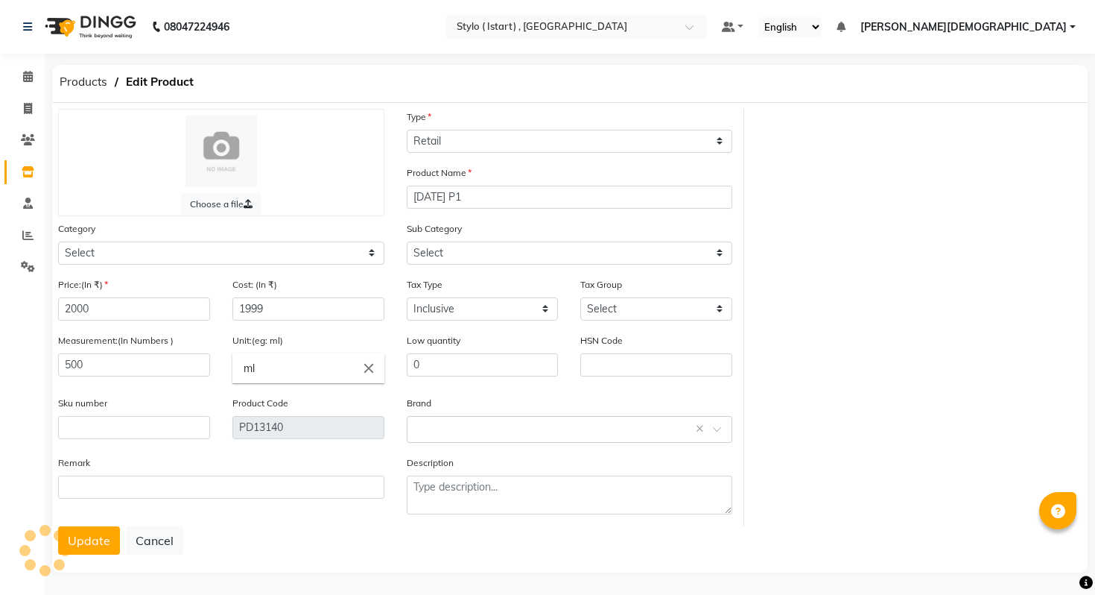
select select "101002"
select select "101000"
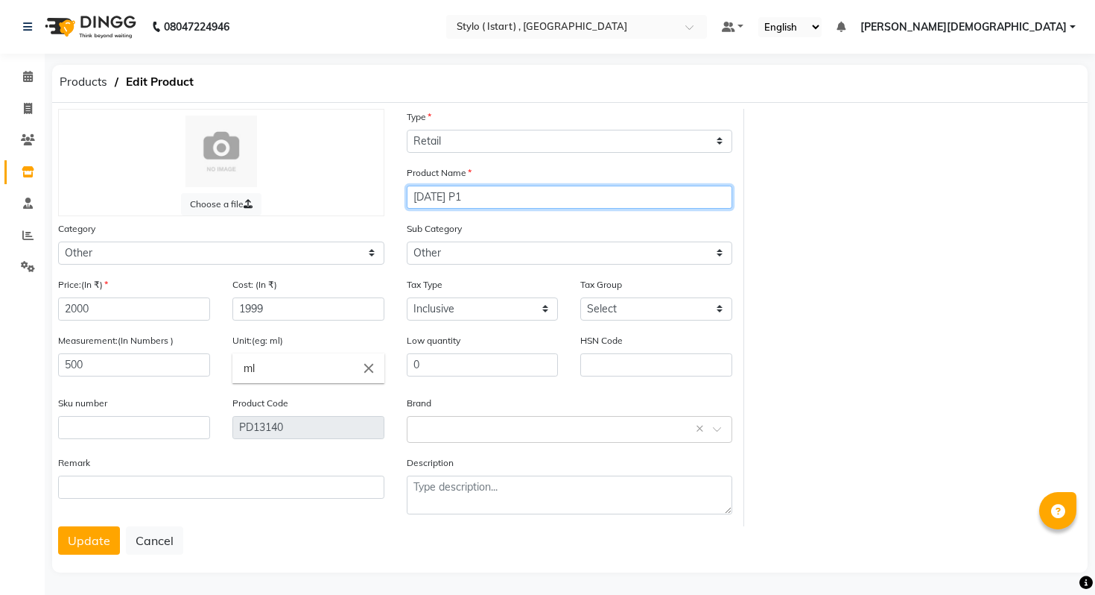
click at [569, 191] on input "10 June P1" at bounding box center [570, 197] width 326 height 23
click at [32, 101] on span at bounding box center [28, 109] width 26 height 17
select select "7329"
select select "service"
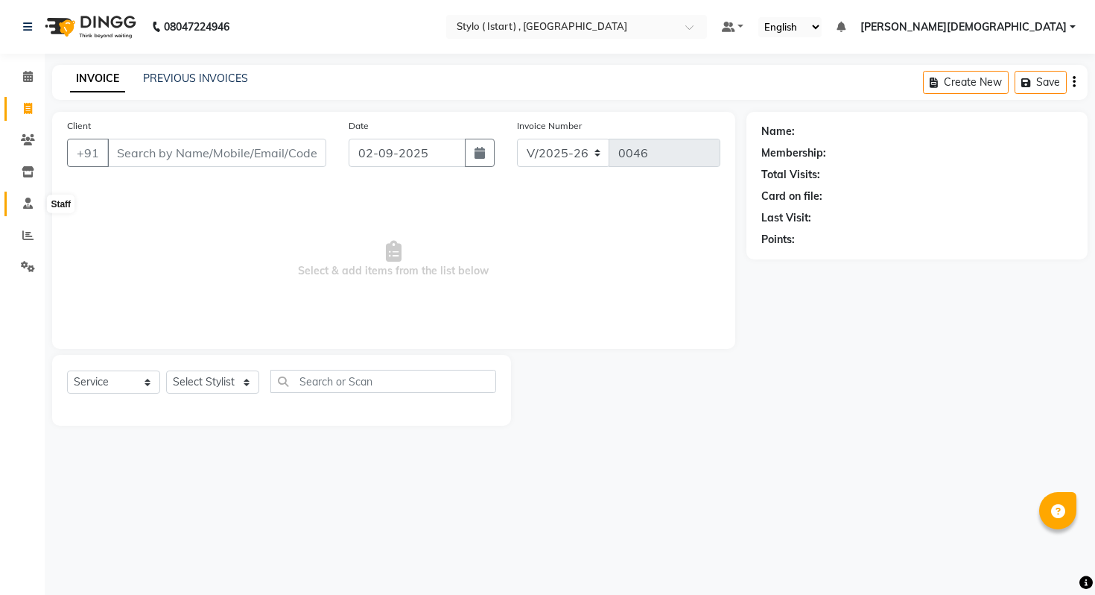
click at [24, 197] on icon at bounding box center [28, 202] width 10 height 11
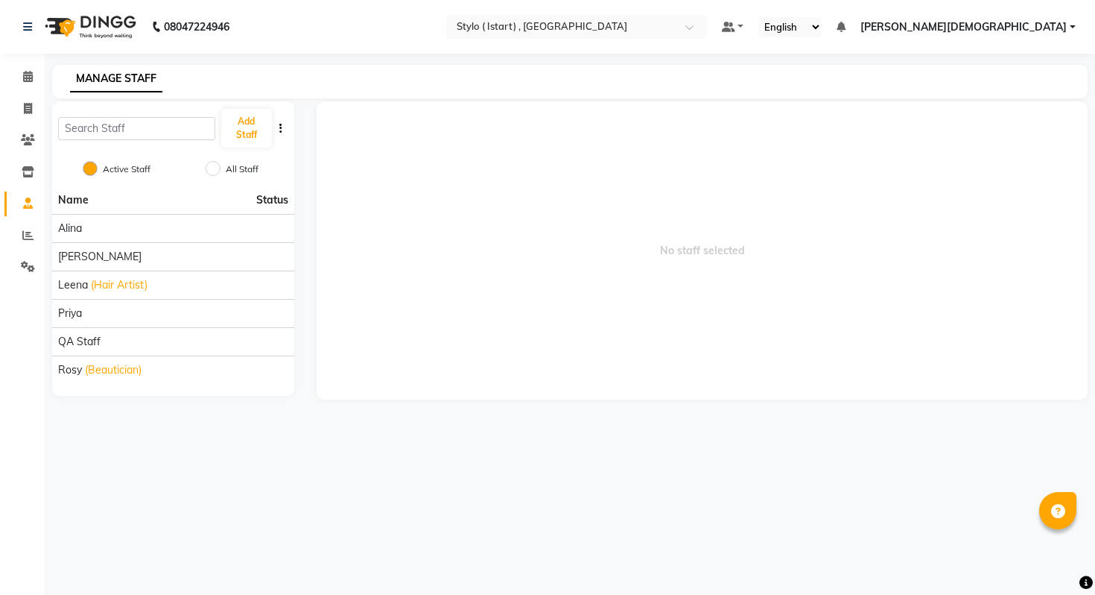
click at [31, 154] on li "Clients" at bounding box center [22, 140] width 45 height 32
click at [25, 168] on icon at bounding box center [28, 171] width 13 height 11
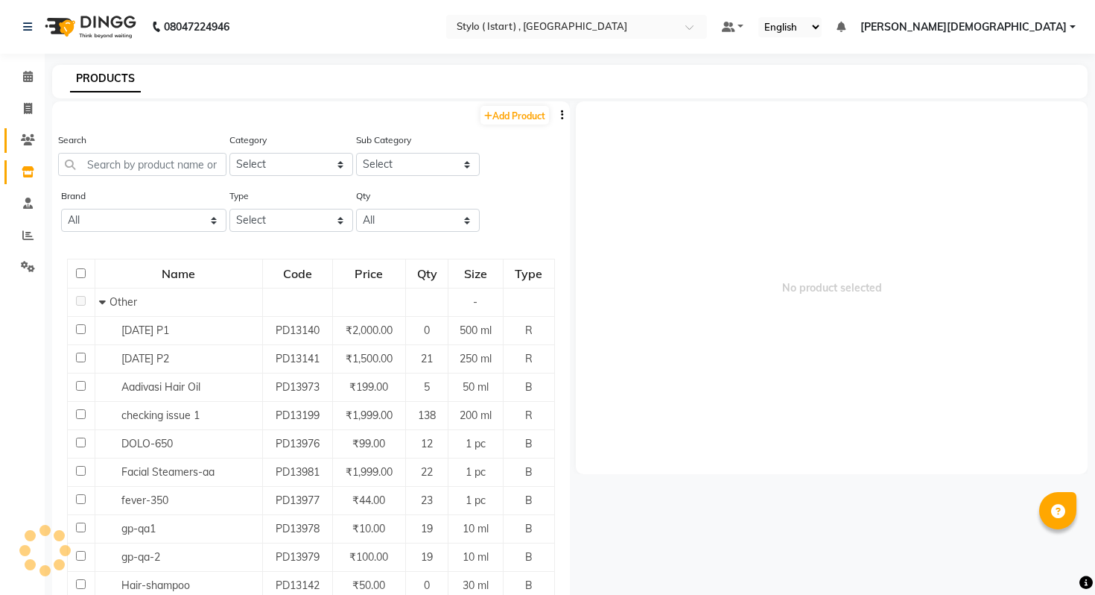
click at [26, 150] on link "Clients" at bounding box center [22, 140] width 36 height 25
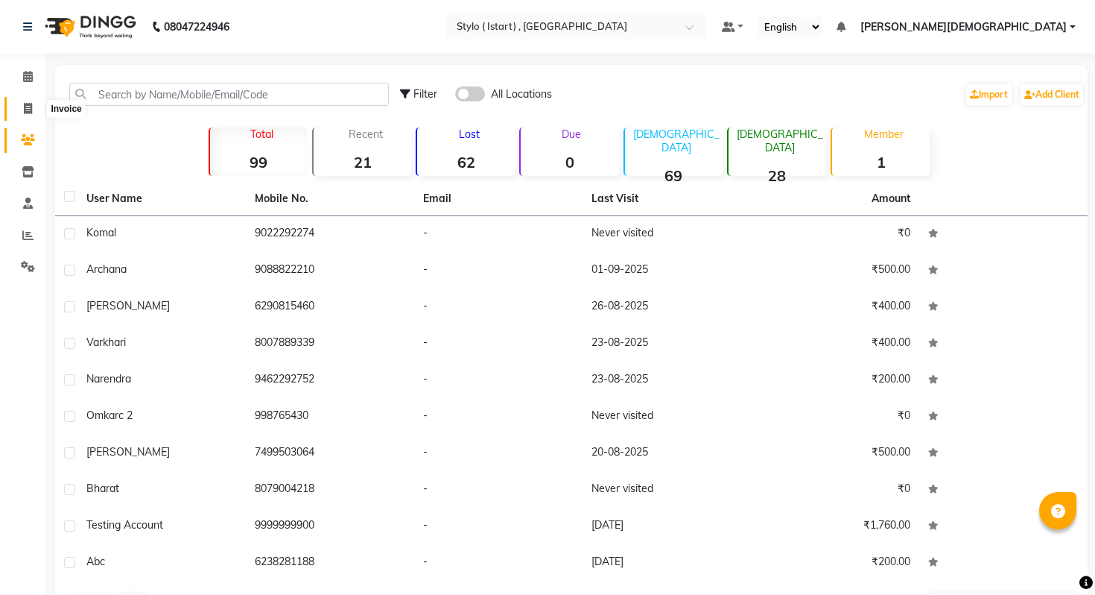
click at [31, 103] on icon at bounding box center [28, 108] width 8 height 11
select select "7329"
select select "service"
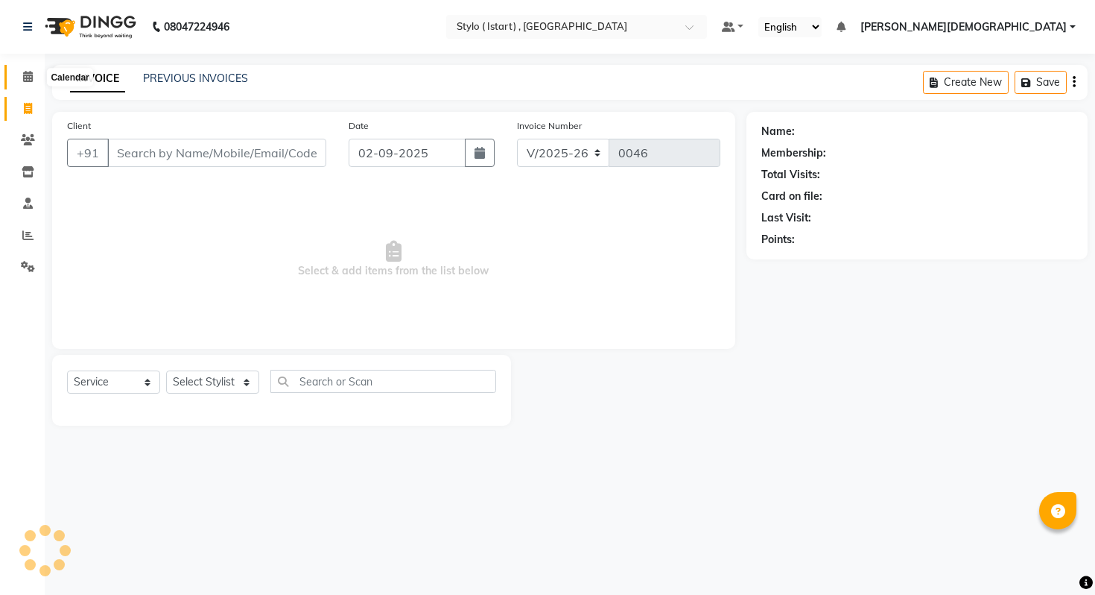
click at [31, 80] on icon at bounding box center [28, 76] width 10 height 11
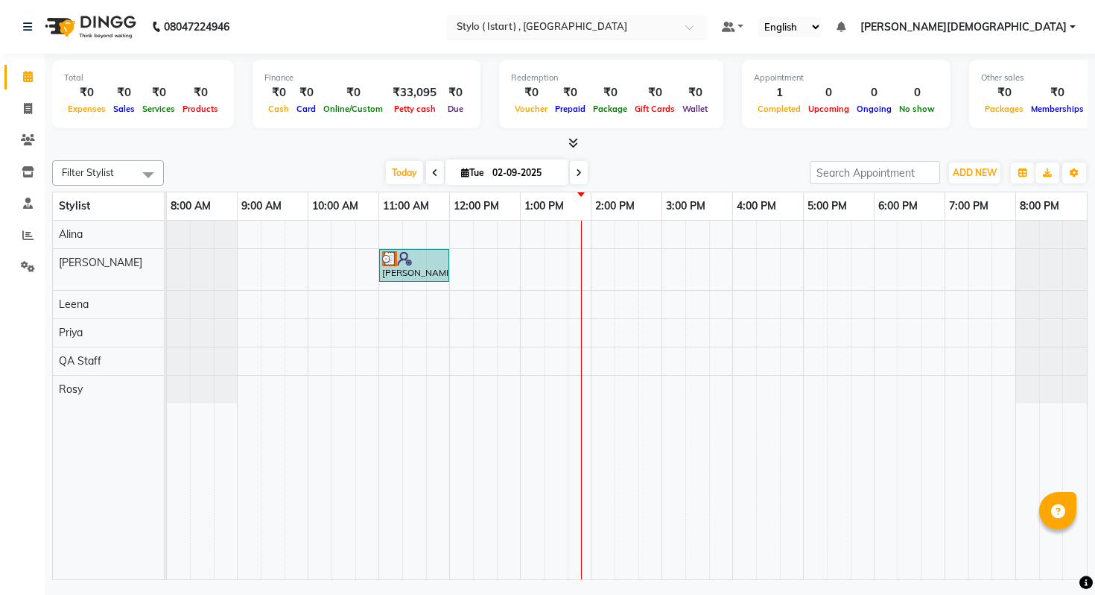
click at [670, 33] on input "text" at bounding box center [562, 26] width 216 height 15
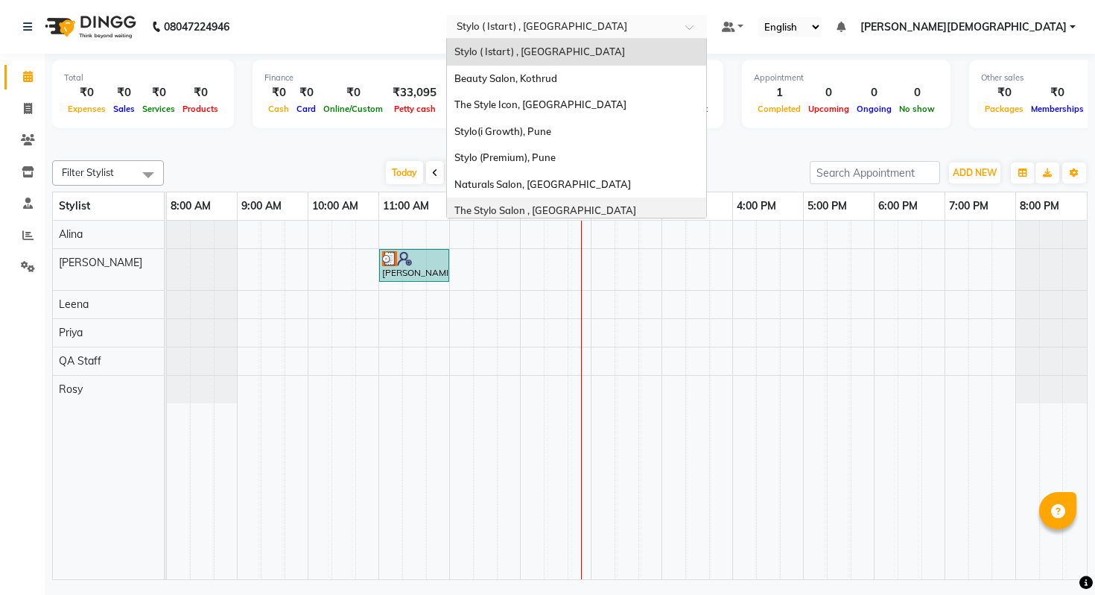
scroll to position [33, 0]
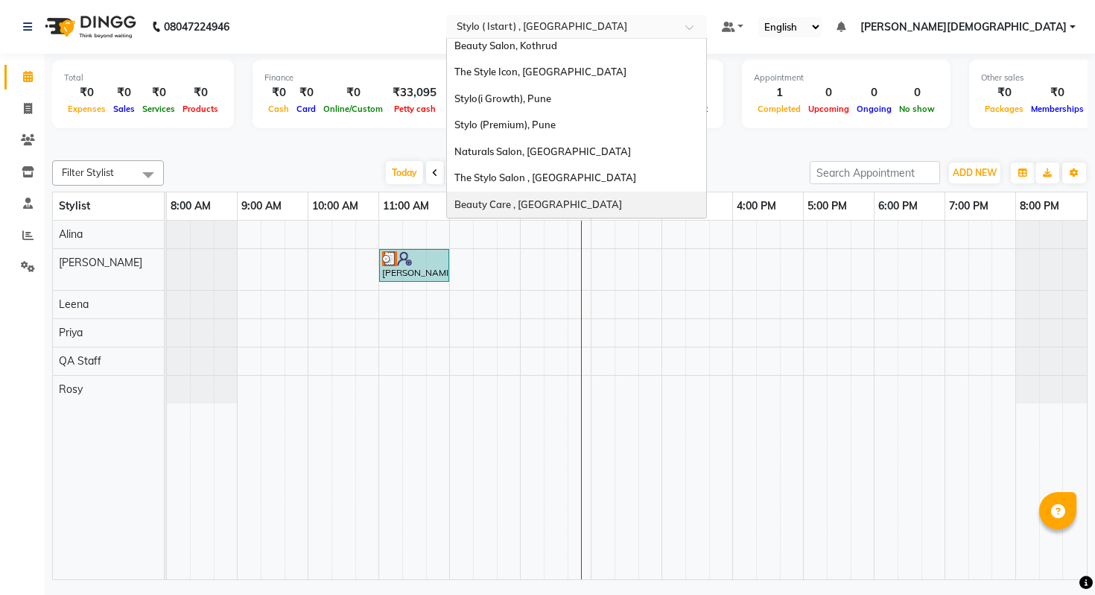
click at [622, 207] on span "Beauty Care , [GEOGRAPHIC_DATA]" at bounding box center [539, 204] width 168 height 12
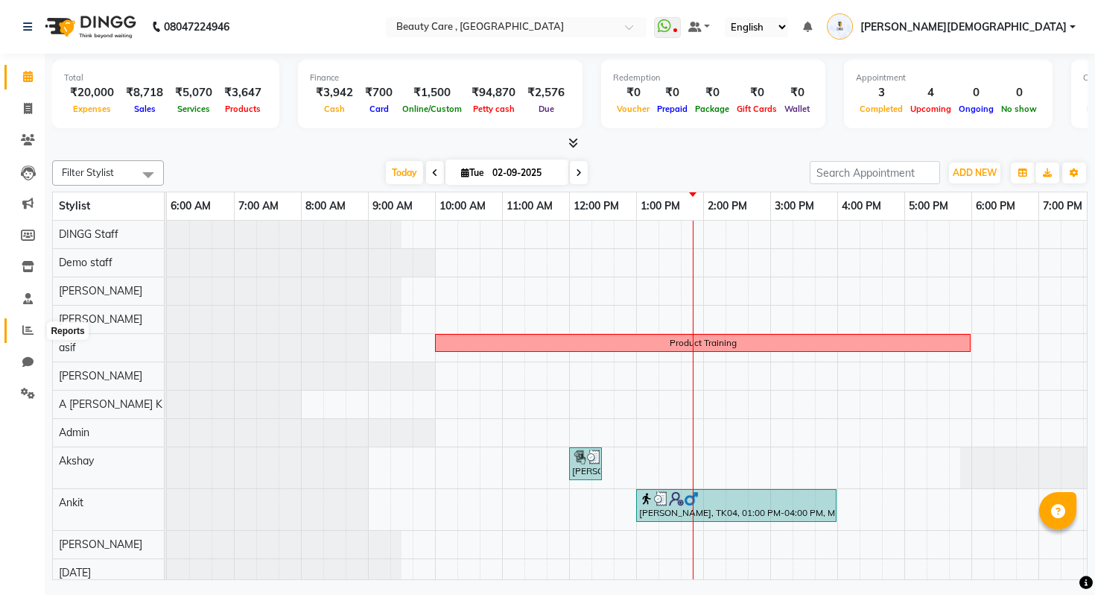
click at [32, 329] on icon at bounding box center [27, 329] width 11 height 11
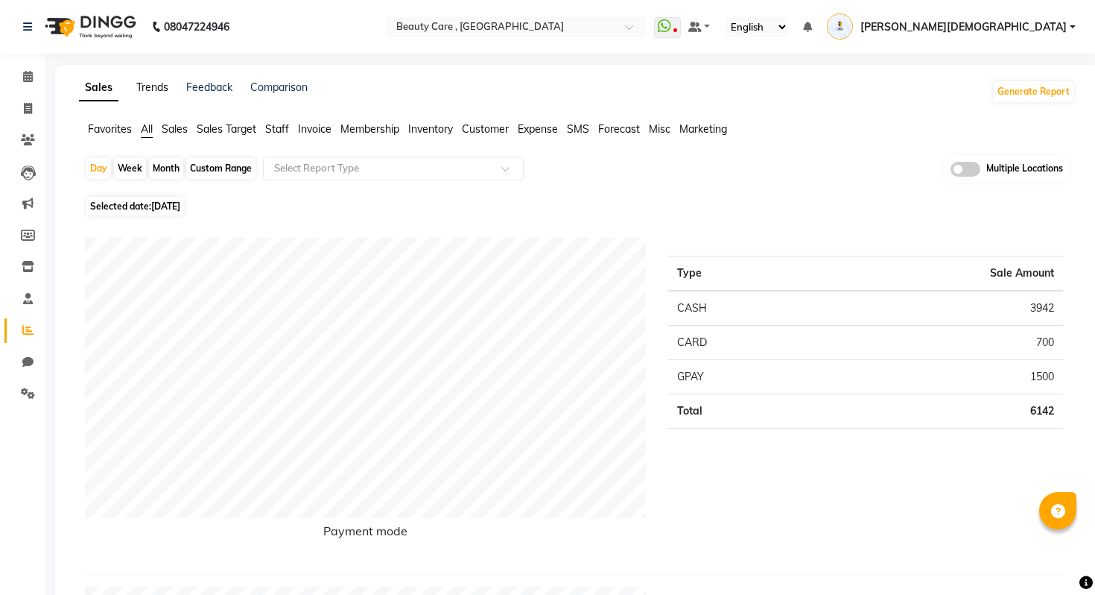
click at [160, 86] on link "Trends" at bounding box center [152, 86] width 32 height 13
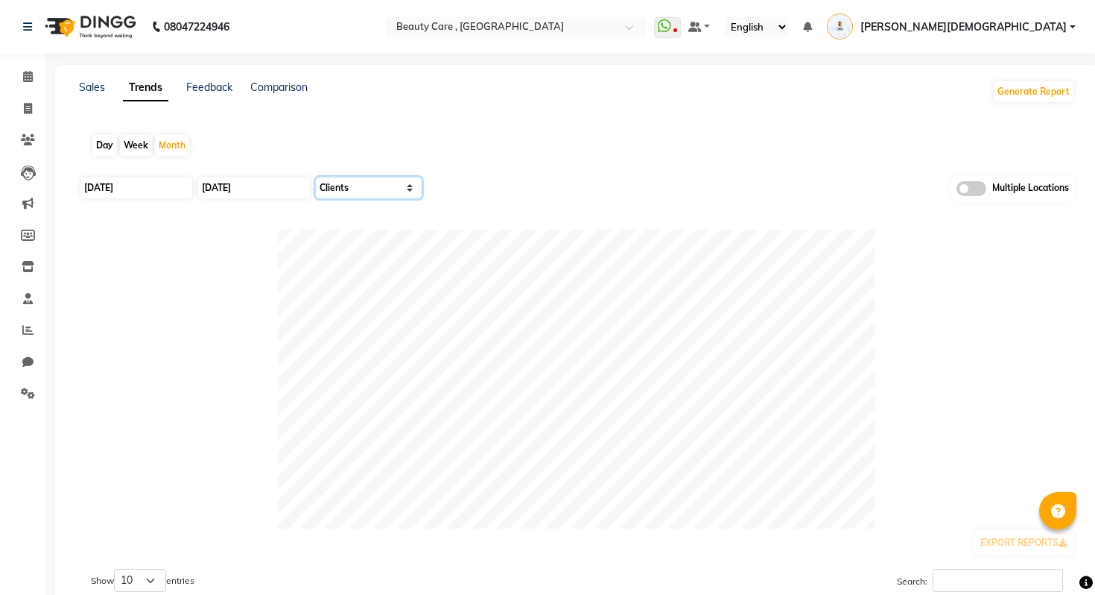
click at [366, 183] on select "Select Sales Clients" at bounding box center [369, 187] width 106 height 21
select select "by_all"
click at [316, 177] on select "Select Sales Clients" at bounding box center [369, 187] width 106 height 21
click at [159, 192] on input "01 September 2025" at bounding box center [136, 187] width 112 height 21
select select "9"
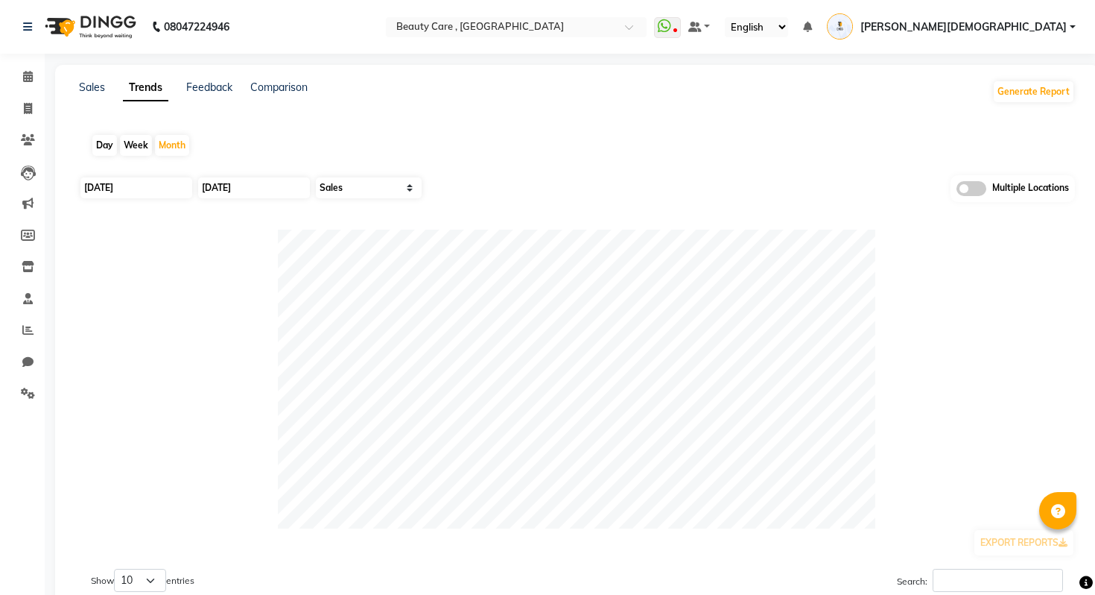
select select "2025"
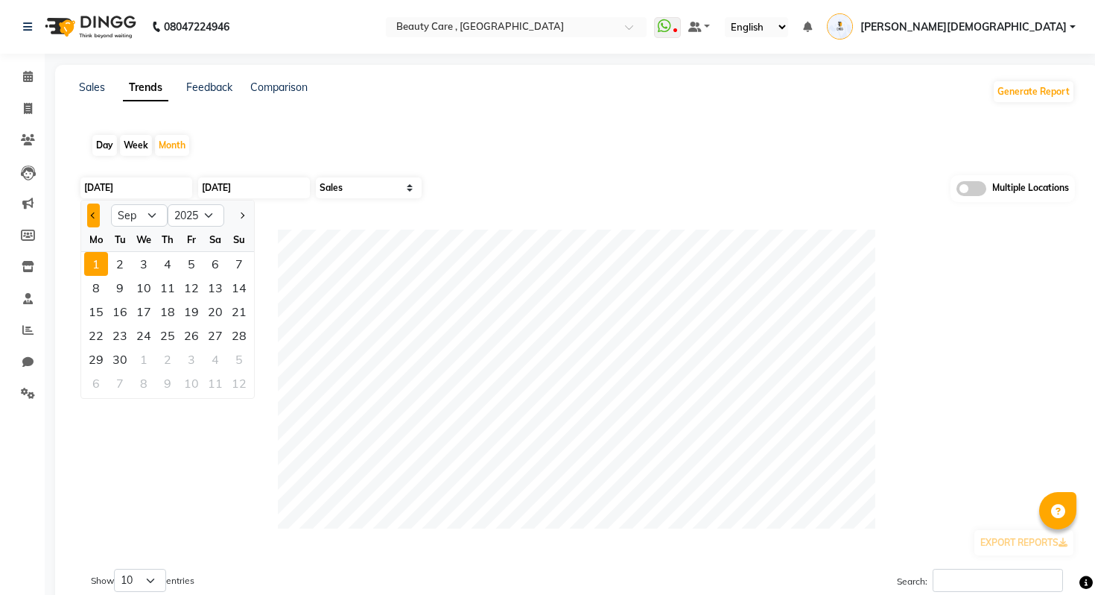
click at [92, 215] on span "Previous month" at bounding box center [94, 215] width 6 height 6
click at [86, 223] on div at bounding box center [96, 215] width 30 height 24
click at [98, 220] on button "Previous month" at bounding box center [93, 215] width 13 height 24
select select "7"
click at [125, 256] on div "1" at bounding box center [120, 264] width 24 height 24
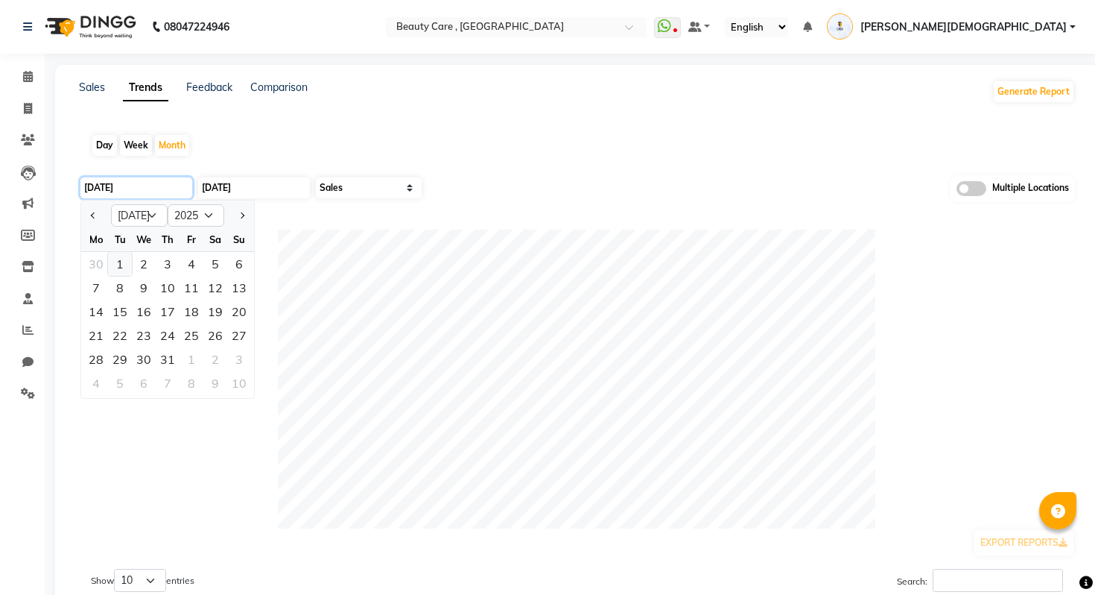
type input "01 July 2025"
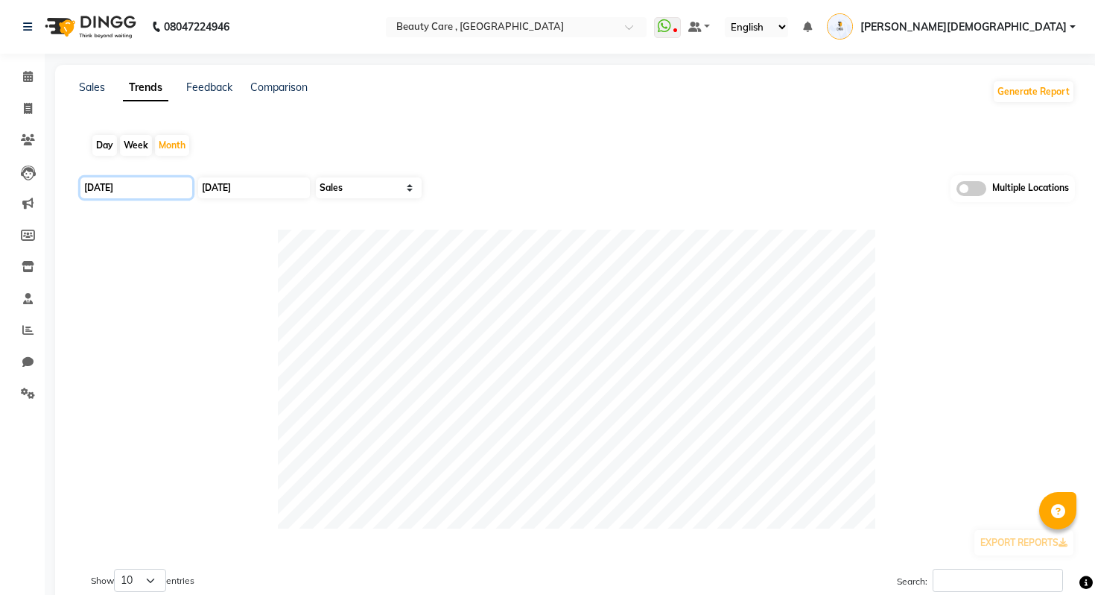
click at [148, 185] on input "01 July 2025" at bounding box center [136, 187] width 112 height 21
select select "7"
select select "2025"
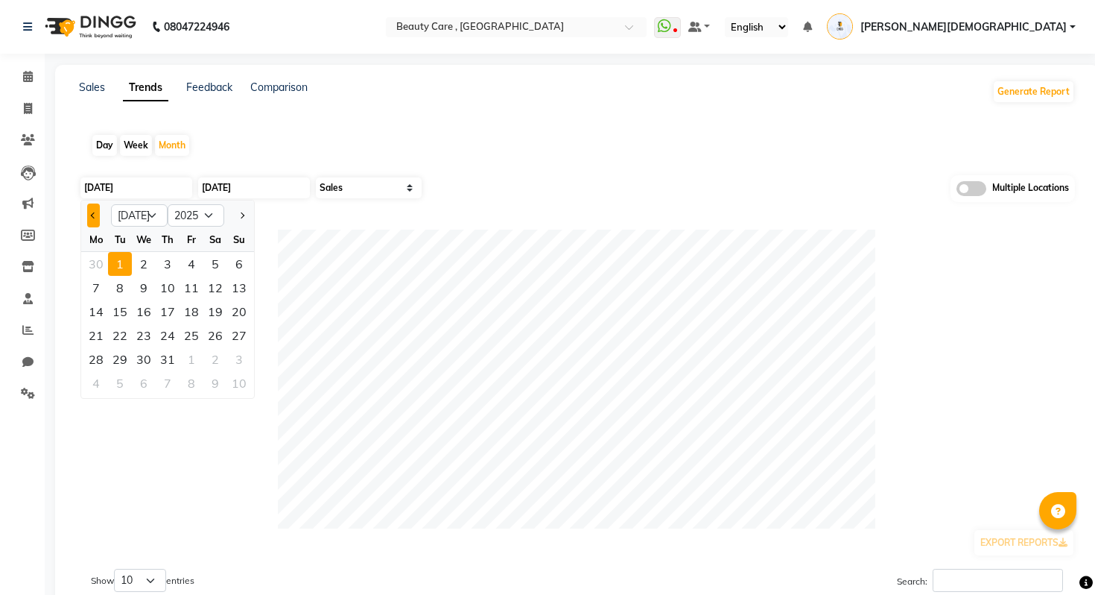
click at [93, 213] on span "Previous month" at bounding box center [94, 215] width 6 height 6
select select "5"
click at [164, 256] on div "1" at bounding box center [168, 264] width 24 height 24
type input "01 May 2025"
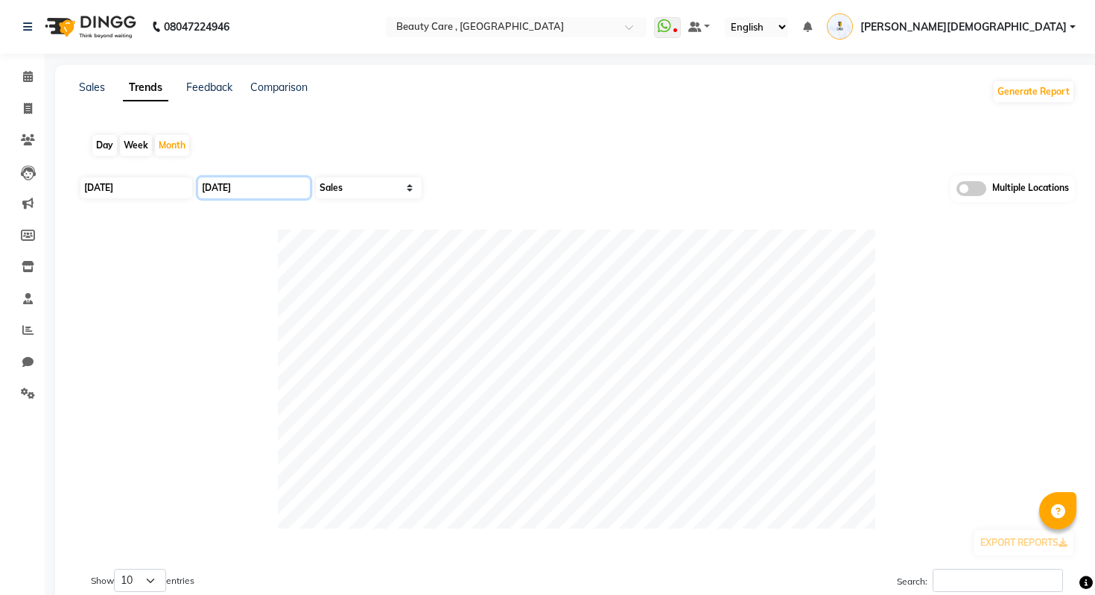
click at [250, 189] on input "30 September 2025" at bounding box center [254, 187] width 112 height 21
select select "9"
select select "2025"
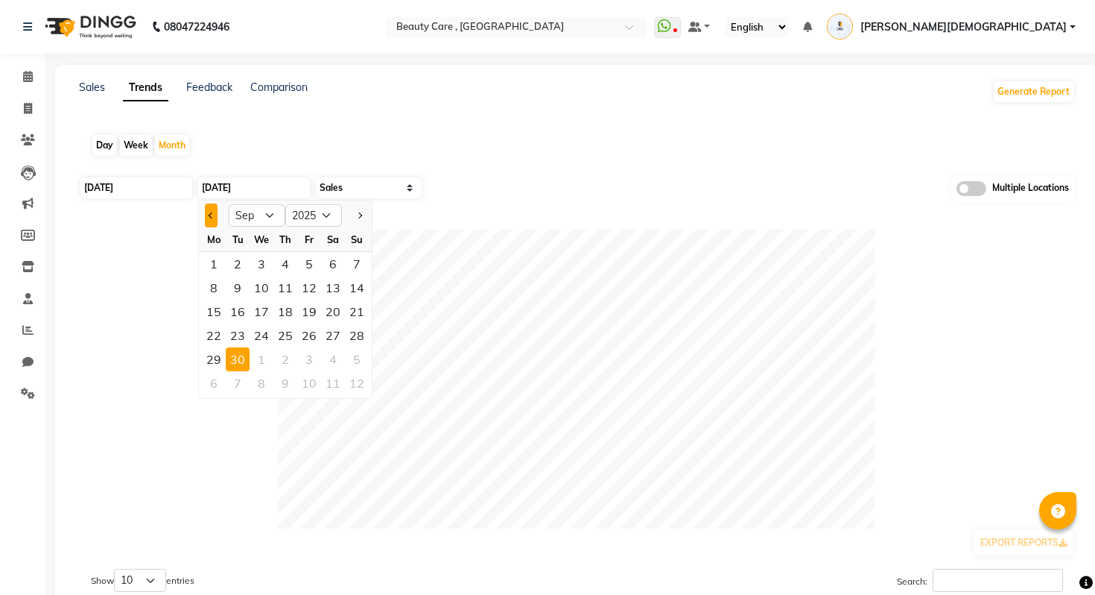
click at [215, 212] on button "Previous month" at bounding box center [211, 215] width 13 height 24
select select "8"
click at [350, 356] on div "31" at bounding box center [357, 359] width 24 height 24
type input "31 August 2025"
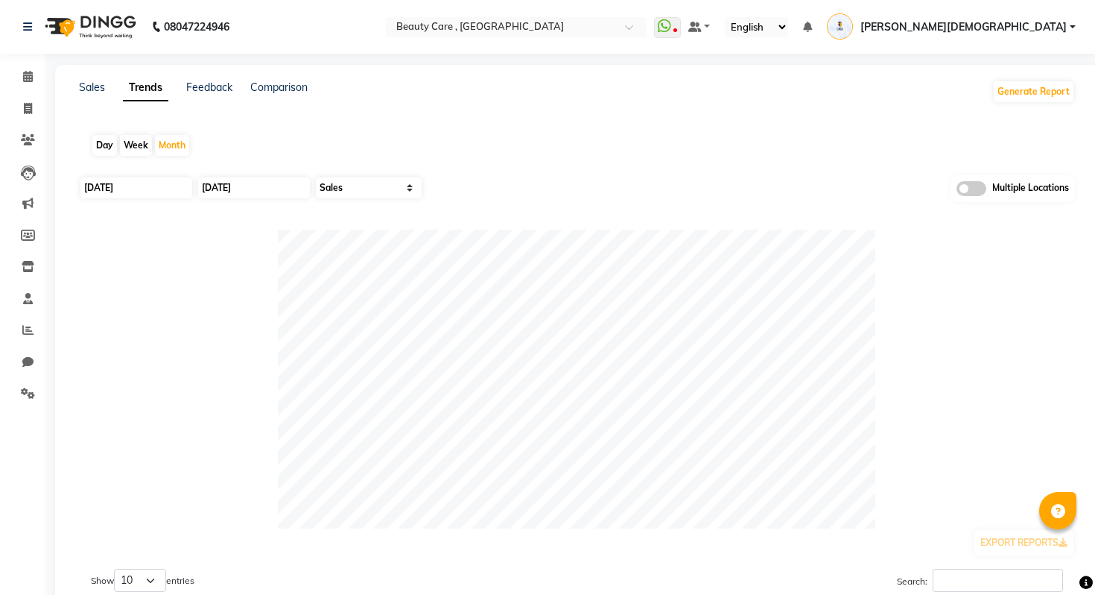
click at [969, 175] on div "Multiple Locations" at bounding box center [1013, 188] width 124 height 27
click at [970, 183] on span at bounding box center [972, 188] width 30 height 15
click at [957, 191] on input "checkbox" at bounding box center [957, 191] width 0 height 0
click at [651, 185] on span at bounding box center [648, 189] width 30 height 28
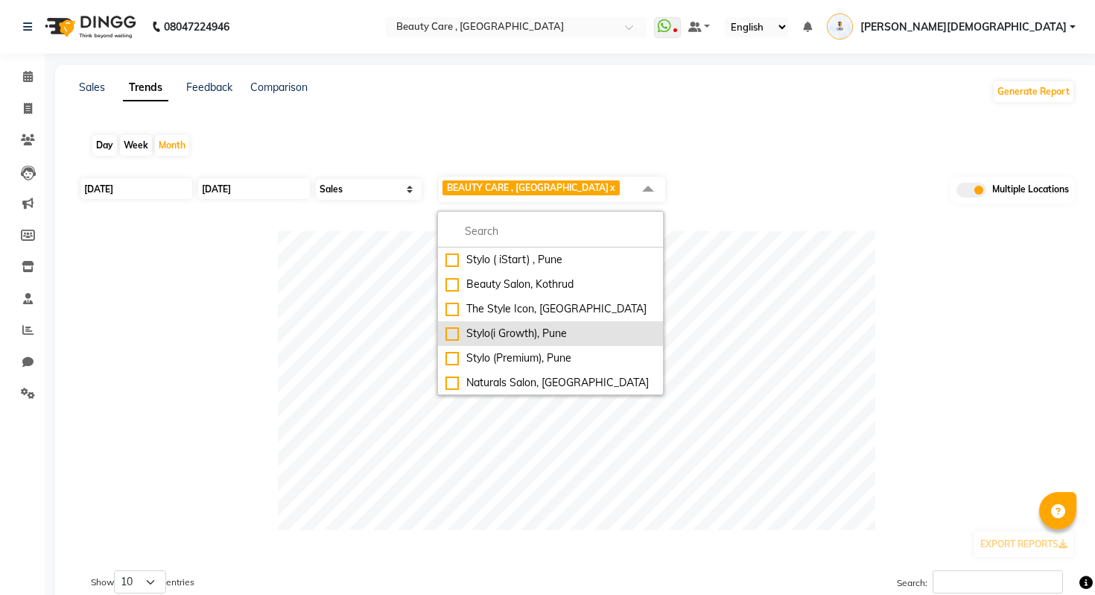
scroll to position [50, 0]
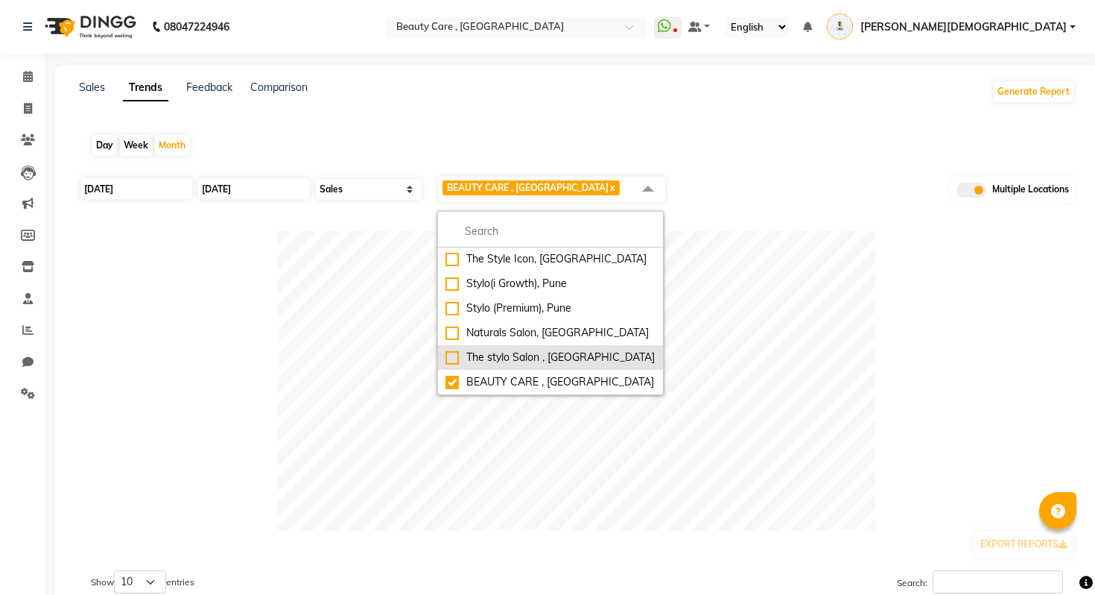
click at [521, 358] on div "The stylo Salon , Mumbai" at bounding box center [551, 358] width 210 height 16
checkbox input "true"
click at [730, 191] on div "01 May 2025 31 August 2025 Select Sales Clients BEAUTY CARE , Kandivali East x …" at bounding box center [577, 194] width 996 height 38
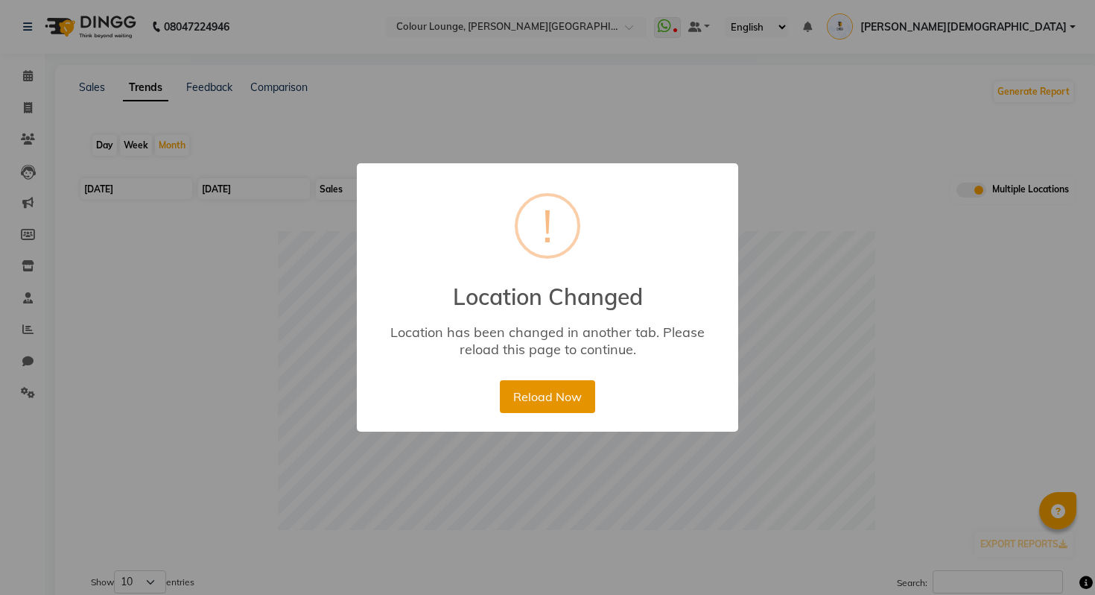
click at [533, 399] on button "Reload Now" at bounding box center [547, 396] width 95 height 33
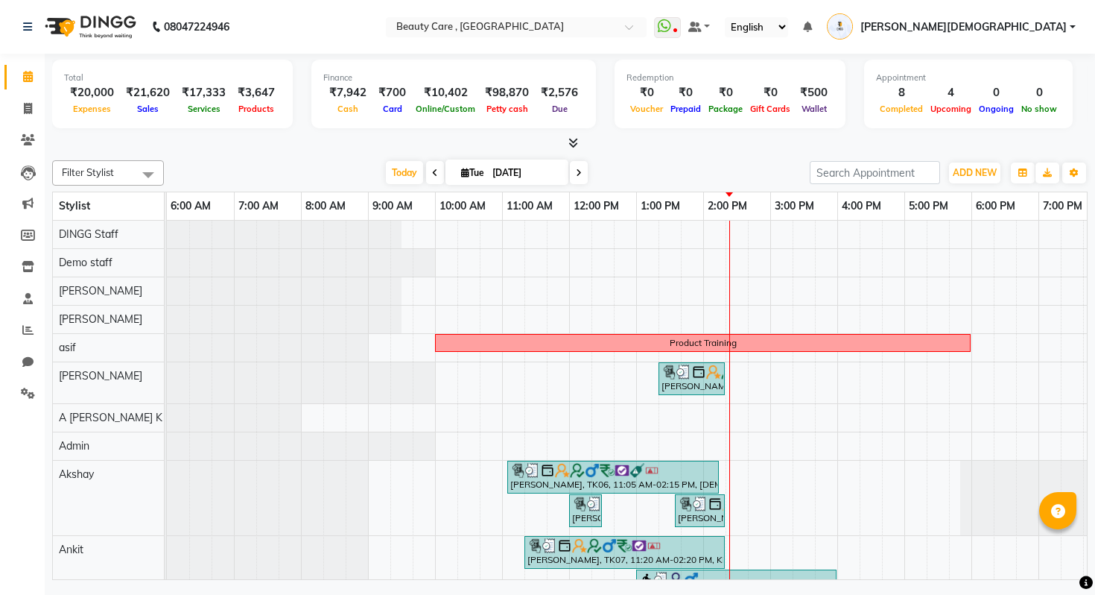
click at [1052, 30] on span "[PERSON_NAME][DEMOGRAPHIC_DATA]" at bounding box center [964, 27] width 206 height 16
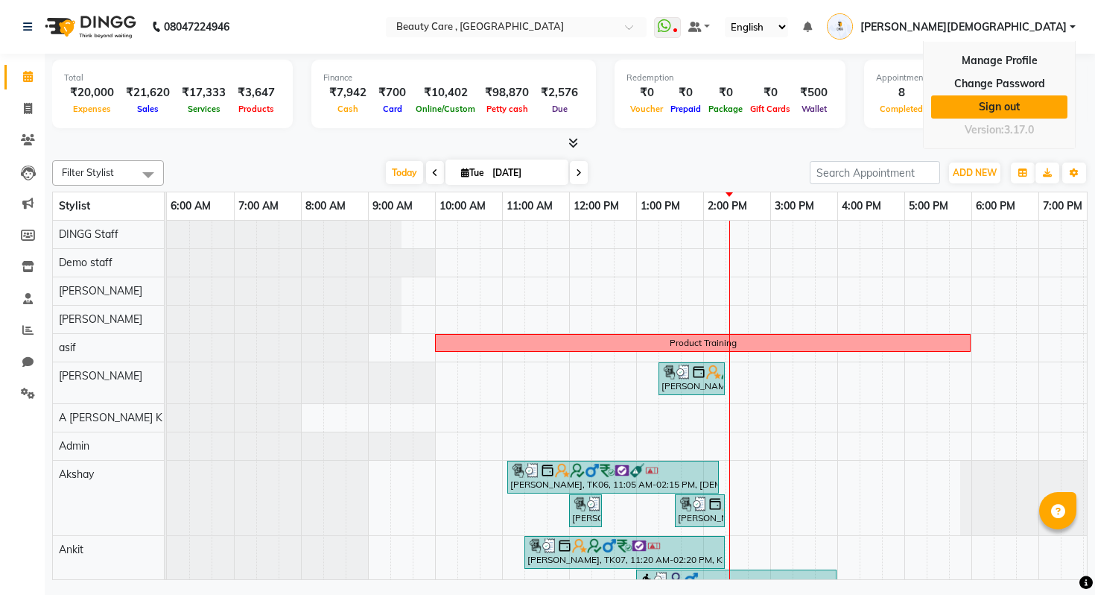
click at [1002, 100] on link "Sign out" at bounding box center [1000, 106] width 136 height 23
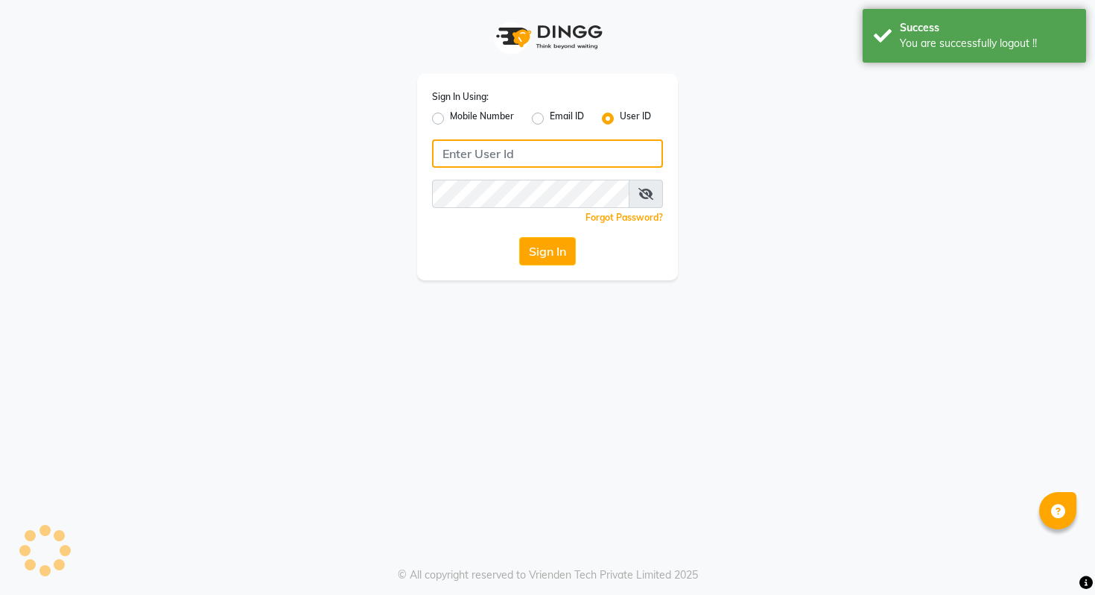
type input "9028992840"
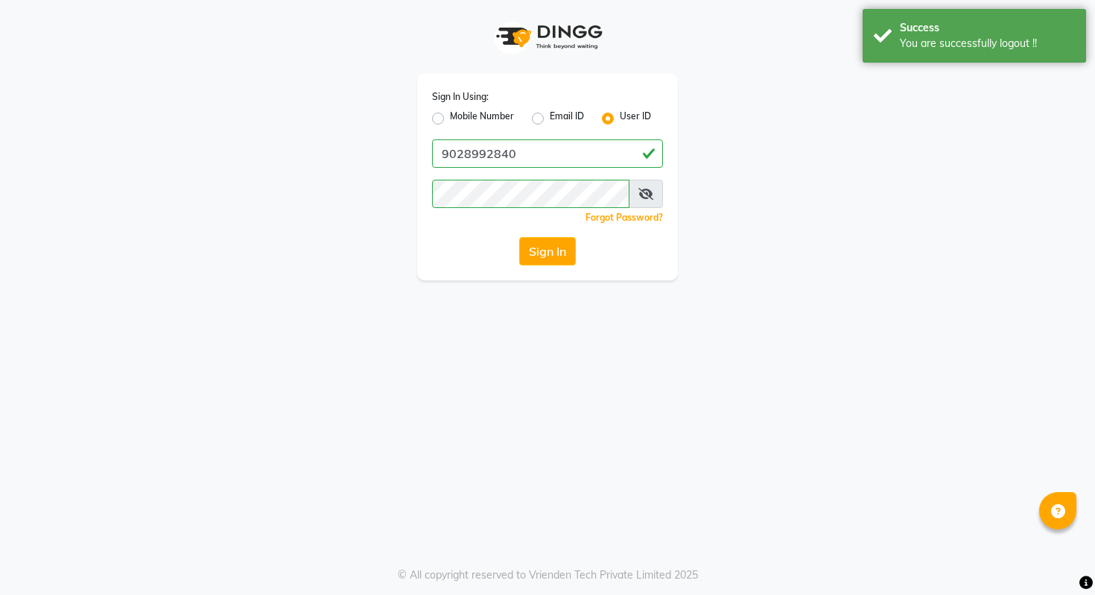
click at [489, 117] on label "Mobile Number" at bounding box center [482, 119] width 64 height 18
click at [460, 117] on input "Mobile Number" at bounding box center [455, 115] width 10 height 10
radio input "true"
radio input "false"
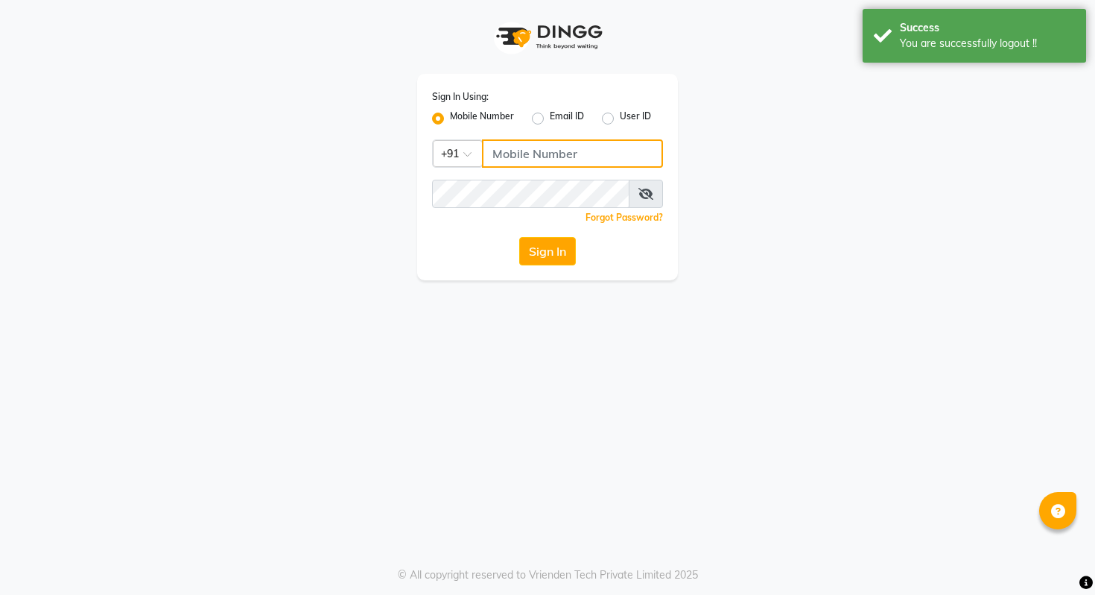
click at [510, 157] on input "Username" at bounding box center [572, 153] width 181 height 28
paste input "9191910000"
type input "9191910000"
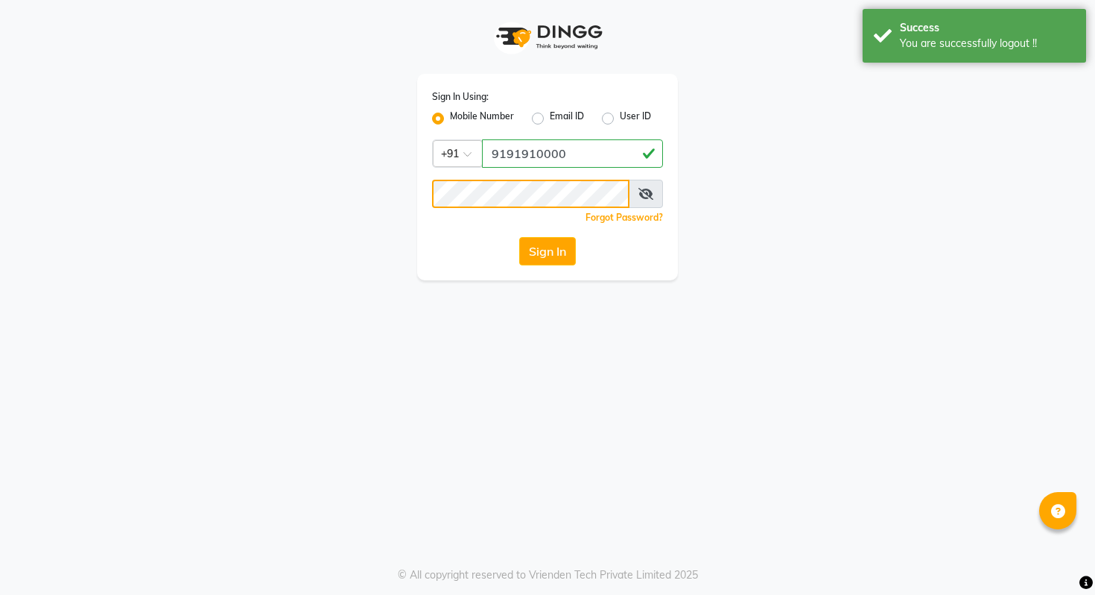
click at [519, 237] on button "Sign In" at bounding box center [547, 251] width 57 height 28
